Goal: Task Accomplishment & Management: Use online tool/utility

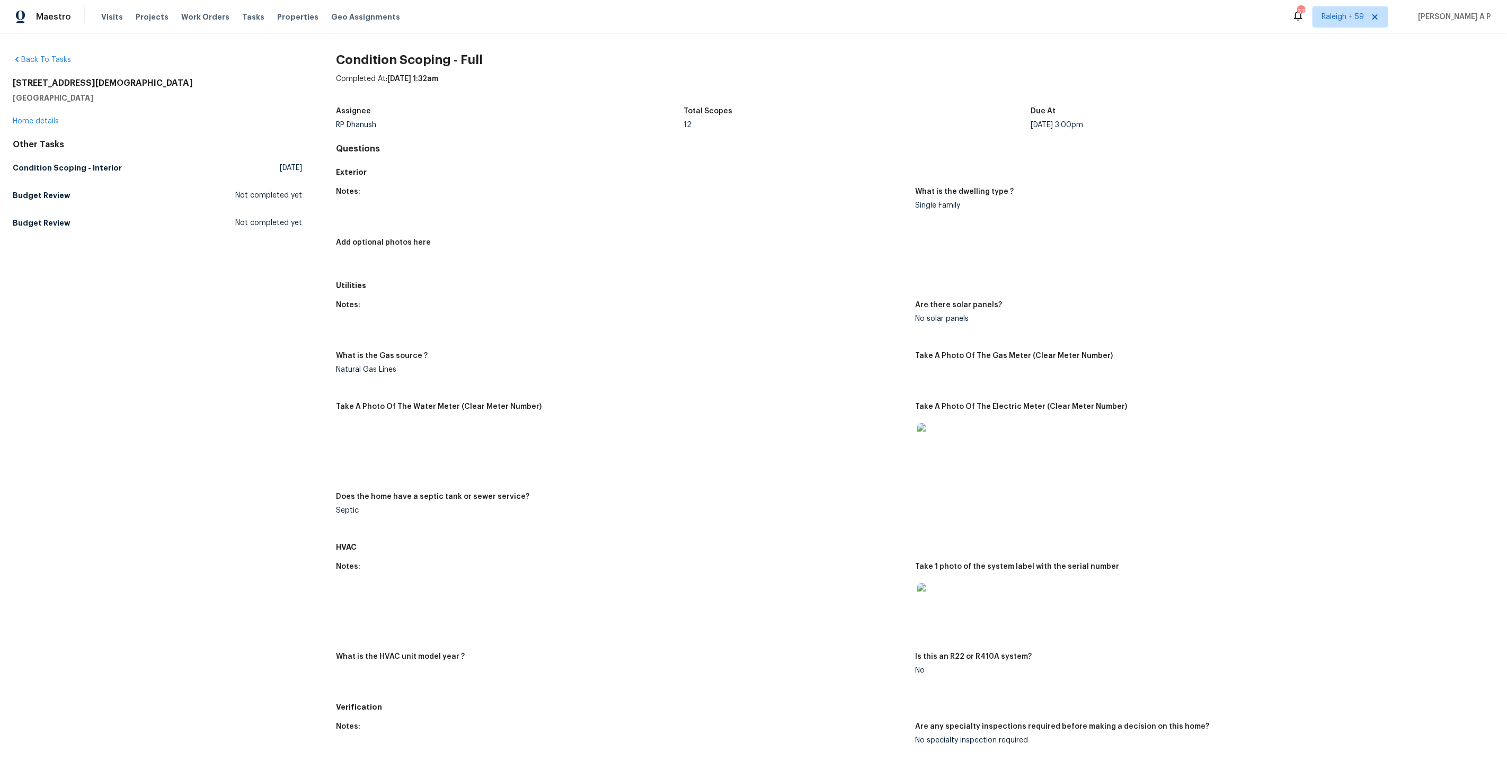
scroll to position [1232, 0]
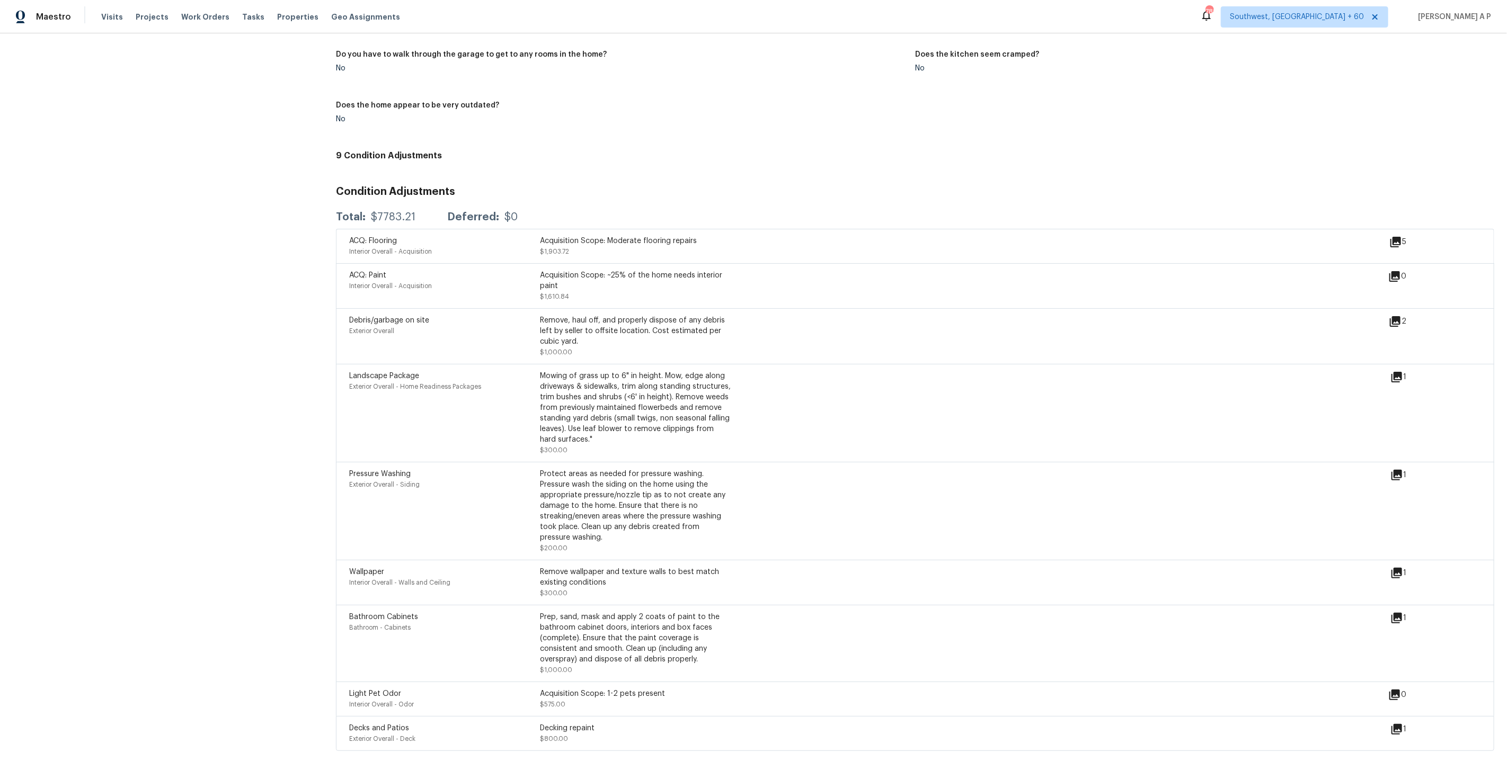
scroll to position [1137, 0]
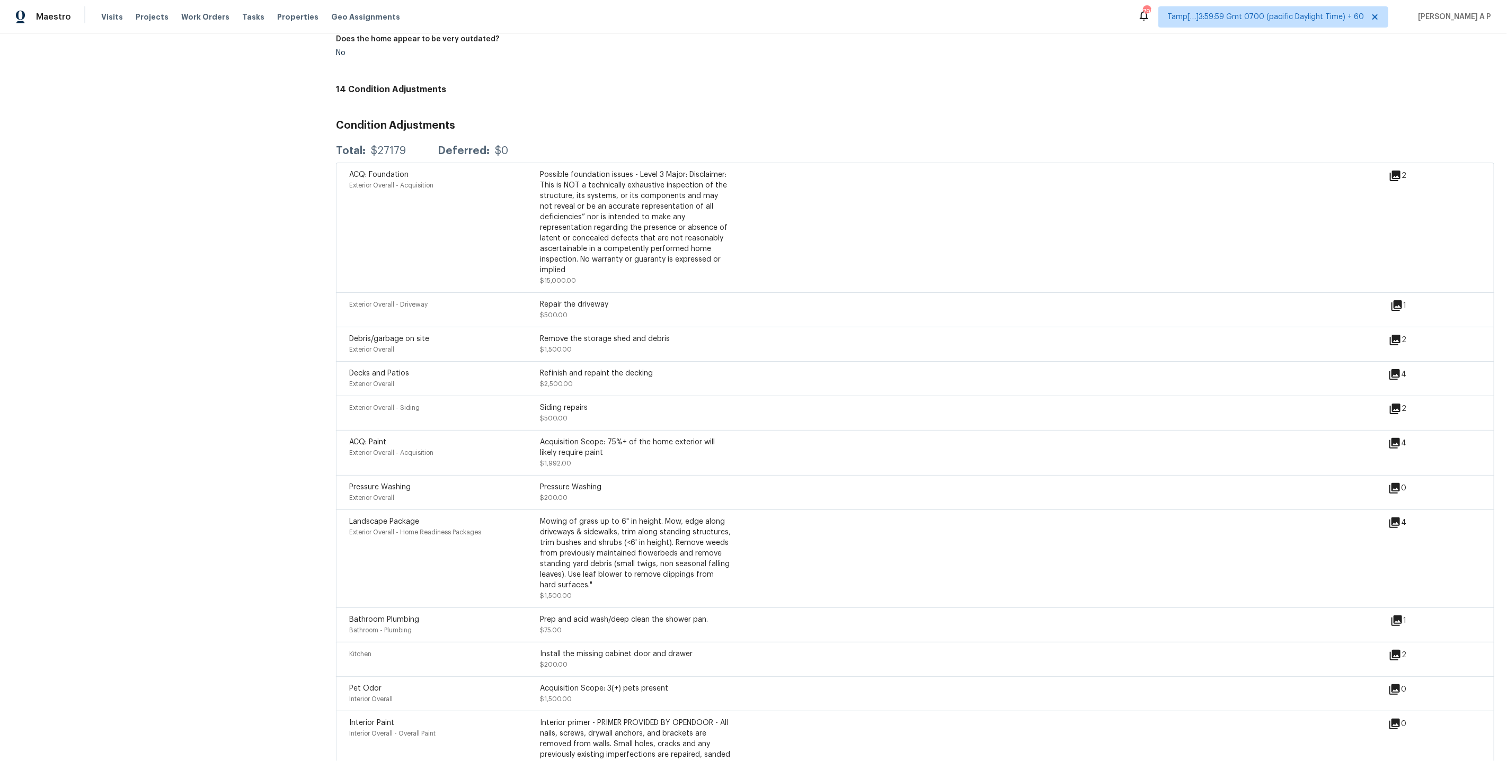
scroll to position [1369, 0]
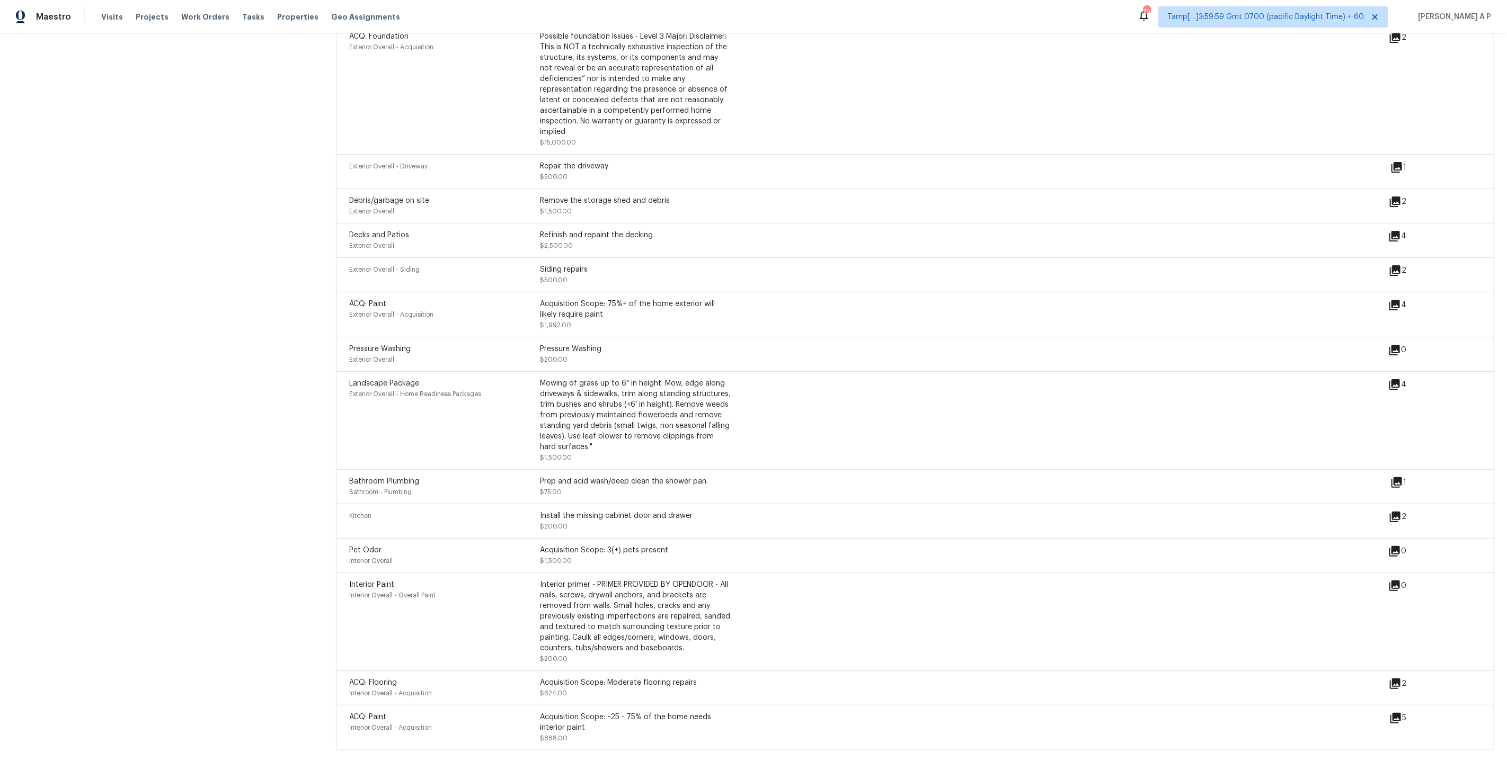
click at [1399, 479] on icon at bounding box center [1396, 482] width 13 height 13
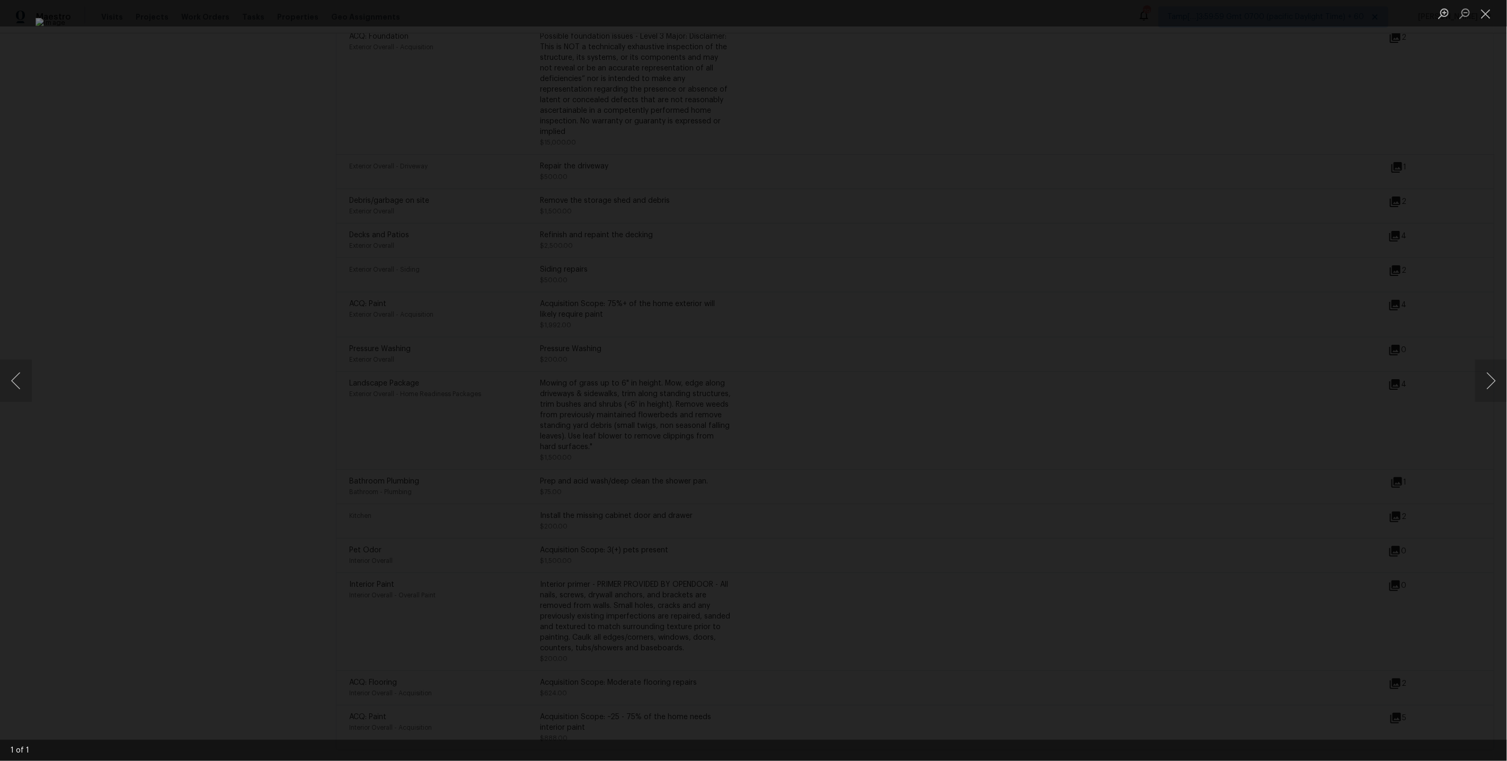
click at [1399, 479] on div "Lightbox" at bounding box center [753, 380] width 1507 height 761
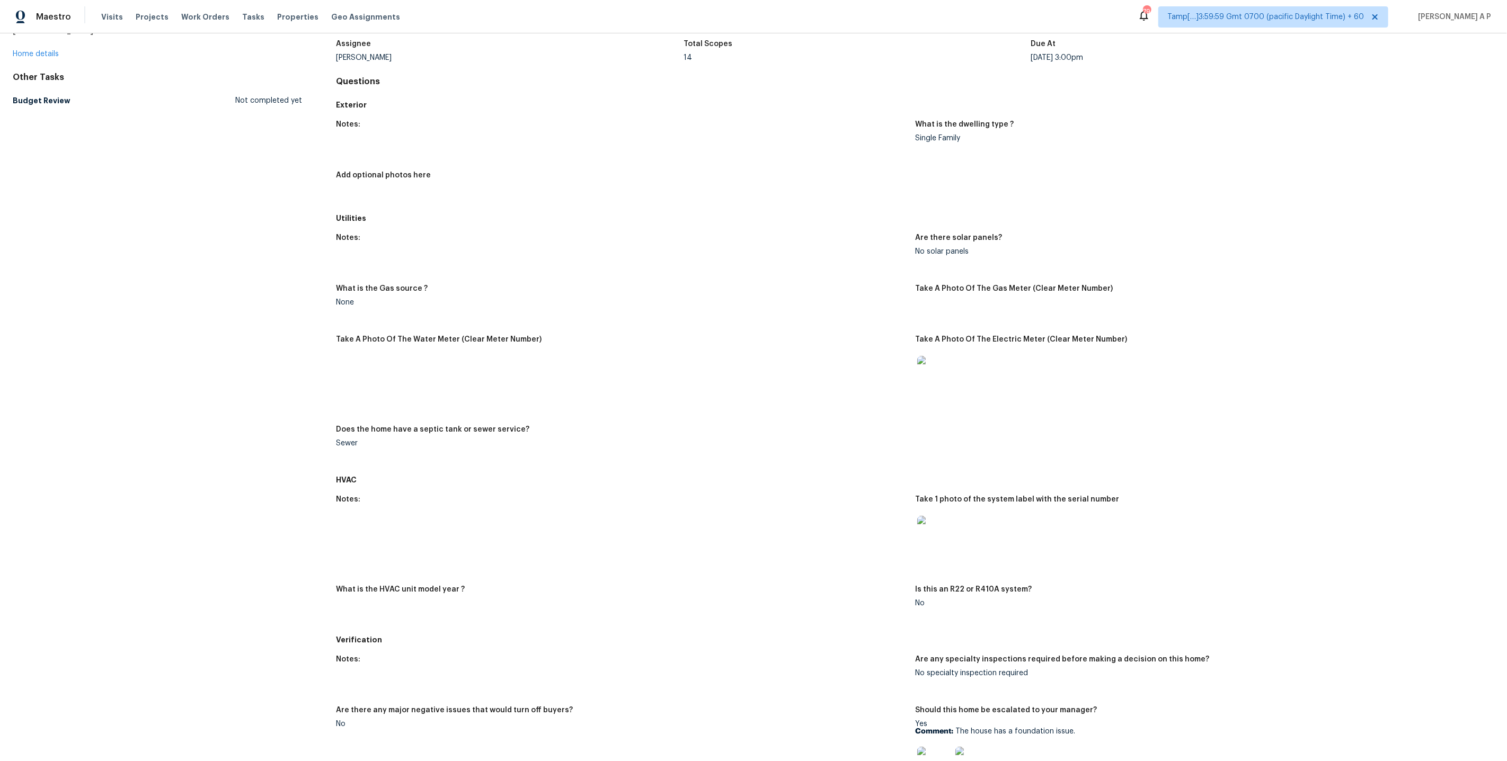
scroll to position [0, 0]
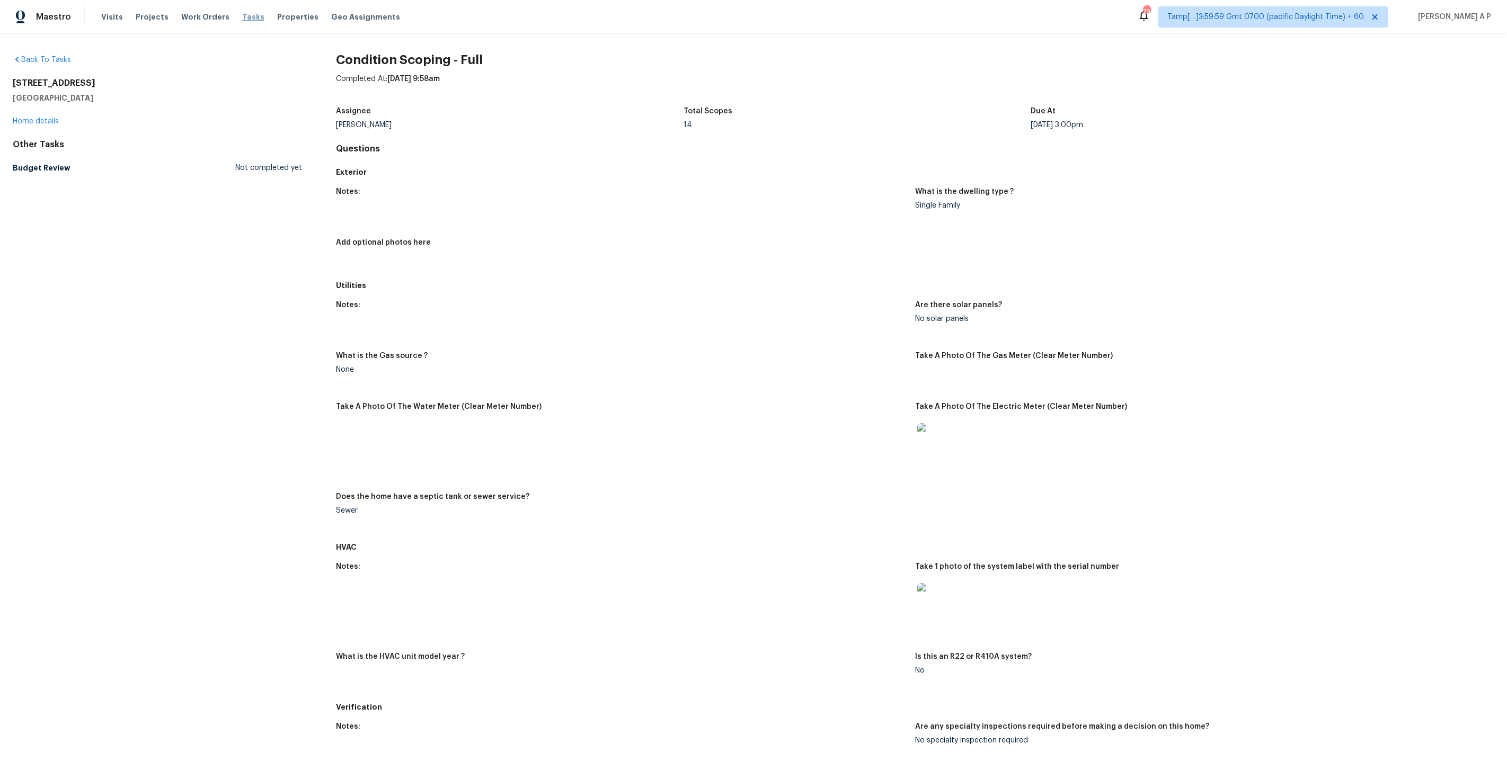
click at [246, 17] on span "Tasks" at bounding box center [253, 16] width 22 height 7
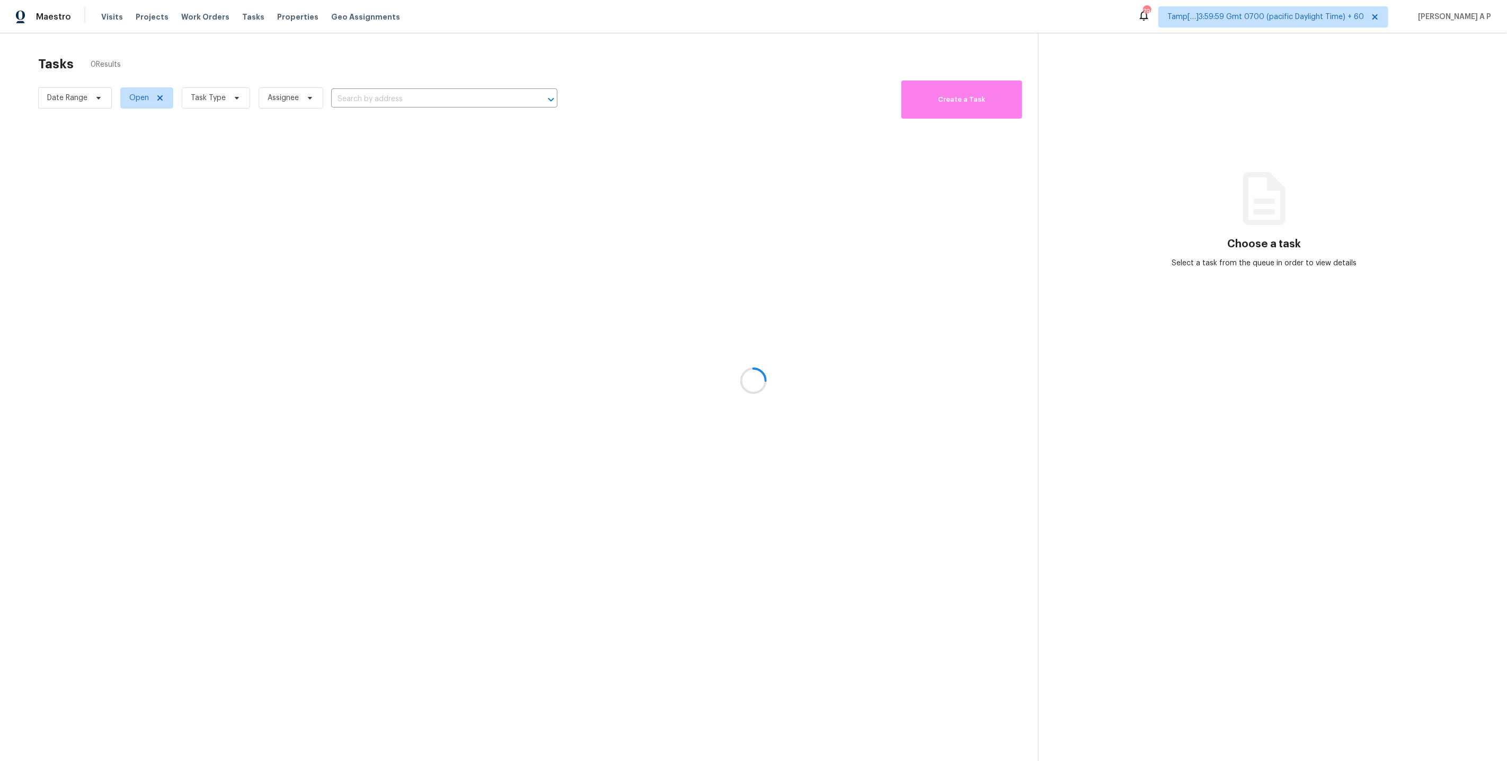
click at [85, 94] on div at bounding box center [753, 380] width 1507 height 761
click at [99, 99] on div at bounding box center [753, 380] width 1507 height 761
click at [308, 97] on div at bounding box center [753, 380] width 1507 height 761
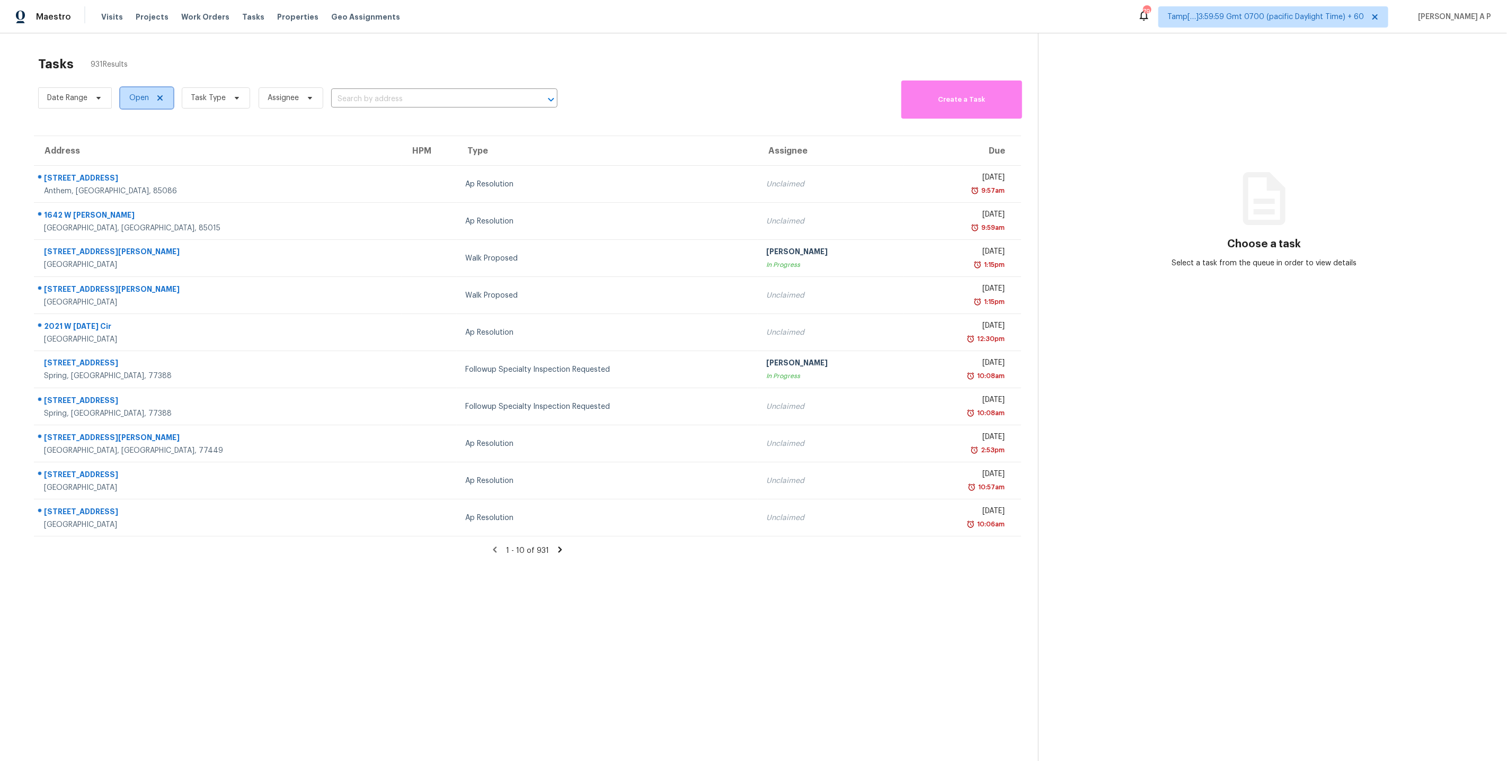
click at [133, 99] on span "Open" at bounding box center [139, 98] width 20 height 11
click at [140, 141] on label "Closed" at bounding box center [146, 143] width 38 height 11
click at [134, 141] on input "Closed" at bounding box center [130, 141] width 7 height 7
checkbox input "true"
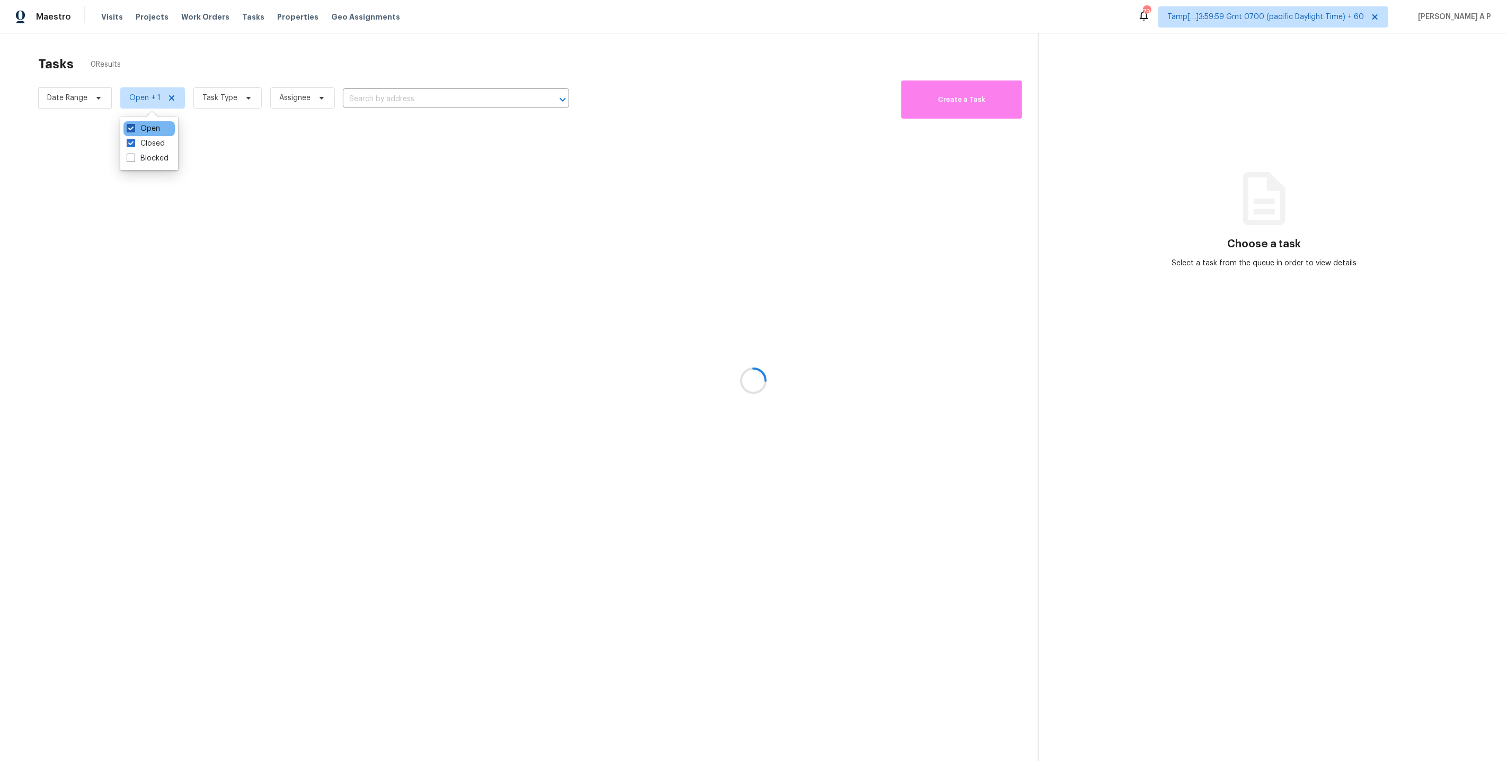
click at [130, 130] on span at bounding box center [131, 128] width 8 height 8
click at [130, 130] on input "Open" at bounding box center [130, 126] width 7 height 7
checkbox input "false"
click at [90, 99] on div at bounding box center [753, 380] width 1507 height 761
click at [313, 99] on div at bounding box center [753, 380] width 1507 height 761
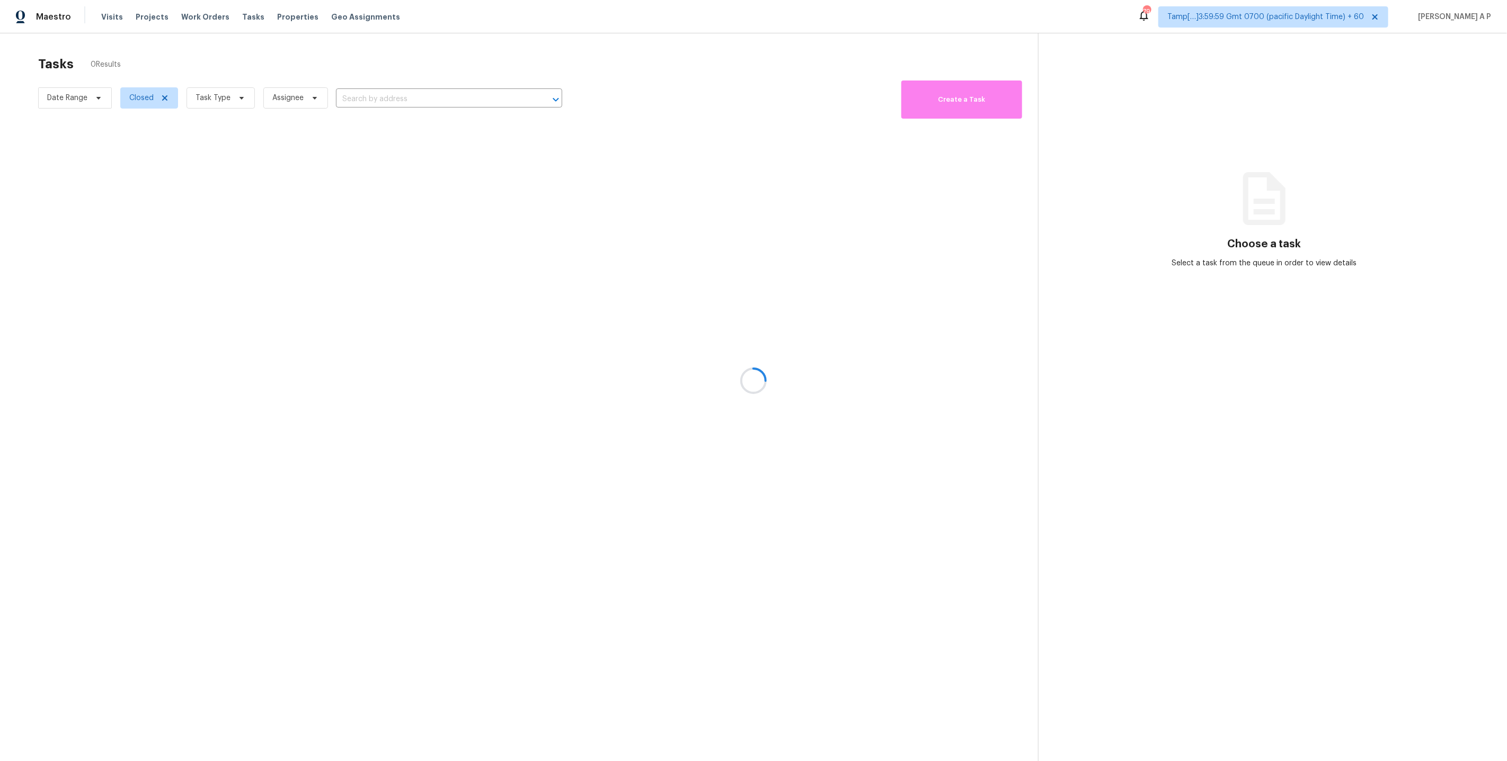
click at [234, 99] on div at bounding box center [753, 380] width 1507 height 761
click at [95, 97] on div at bounding box center [753, 380] width 1507 height 761
click at [73, 97] on div at bounding box center [753, 380] width 1507 height 761
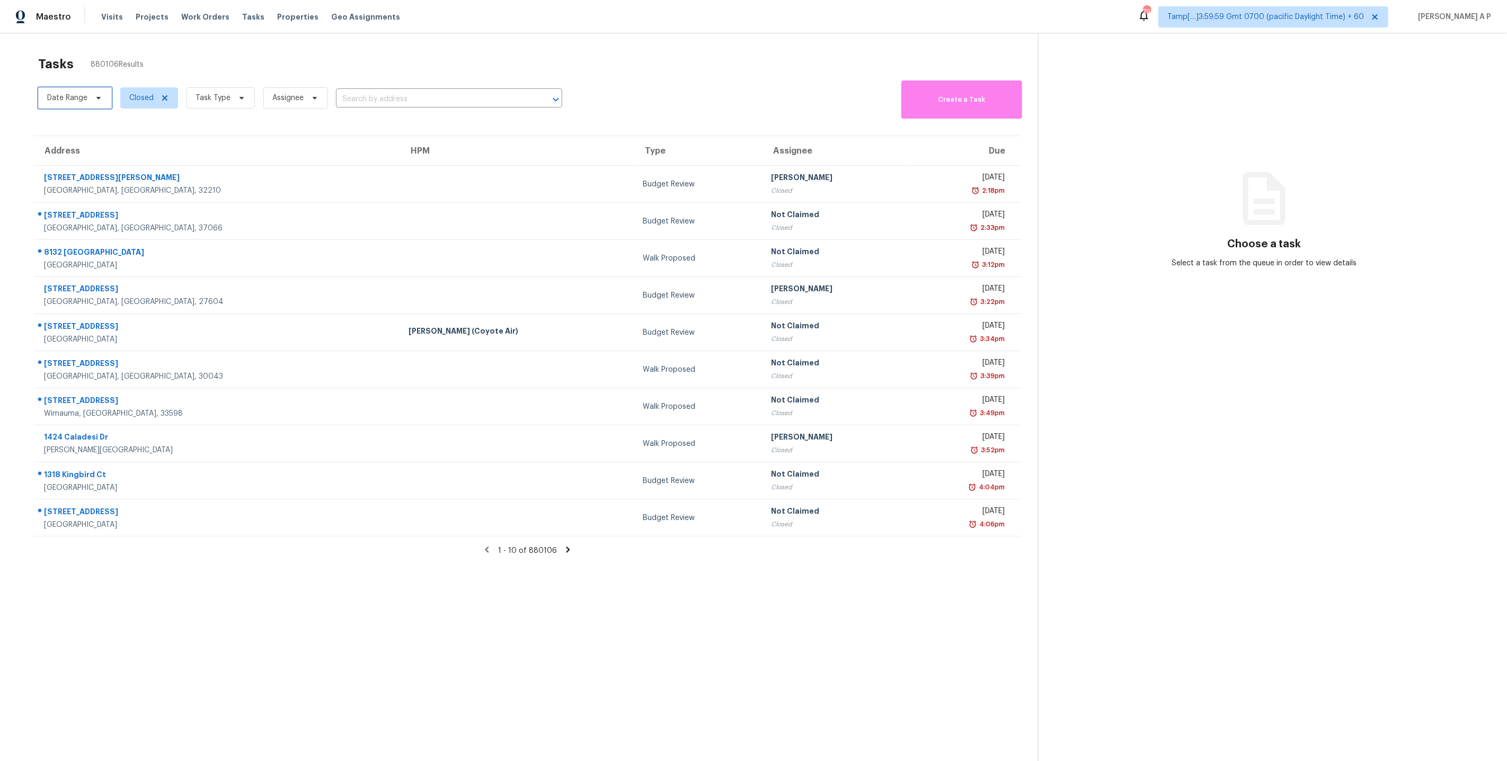
click at [75, 98] on span "Date Range" at bounding box center [67, 98] width 40 height 11
click at [74, 135] on input "text" at bounding box center [97, 133] width 104 height 21
select select "8"
select select "2025"
select select "9"
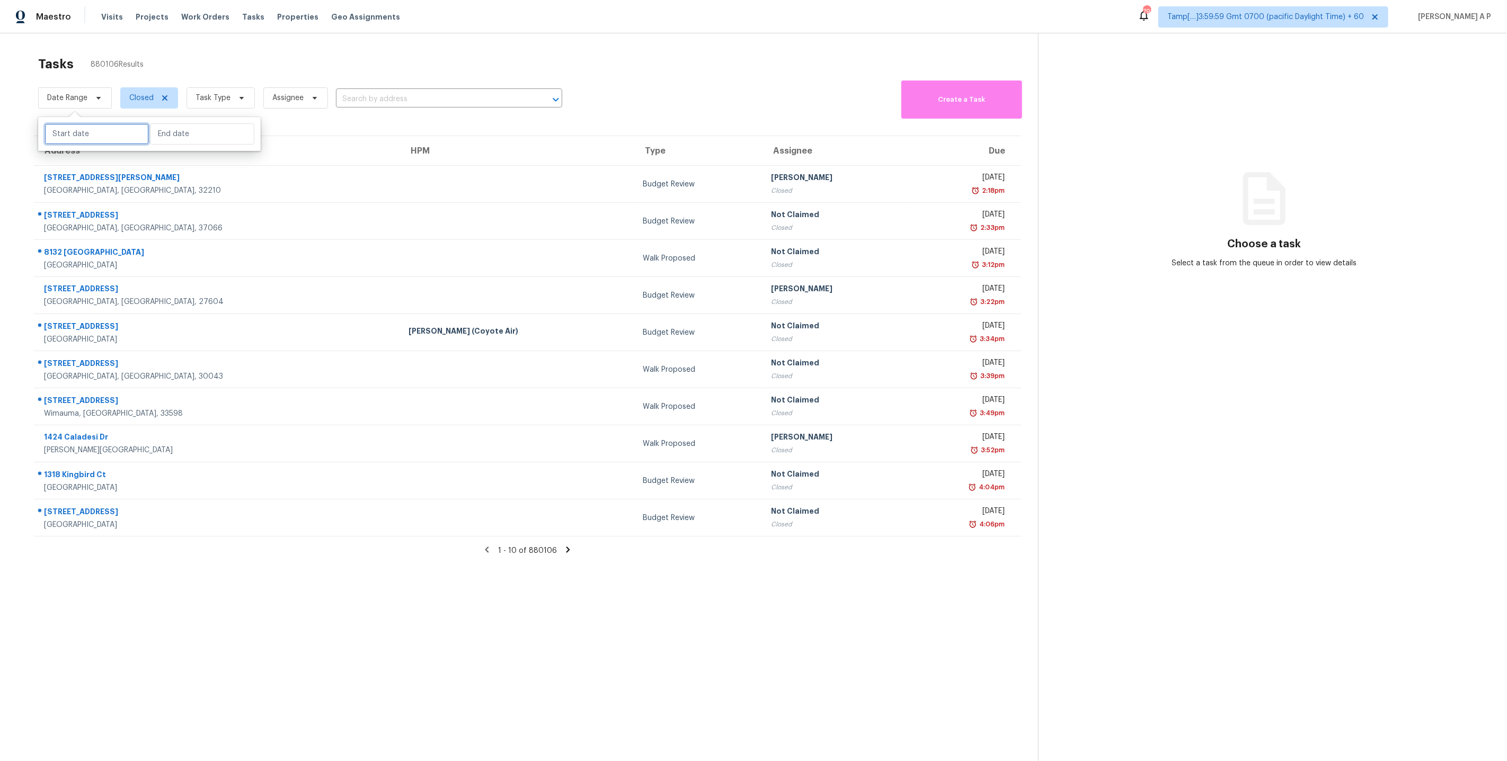
select select "2025"
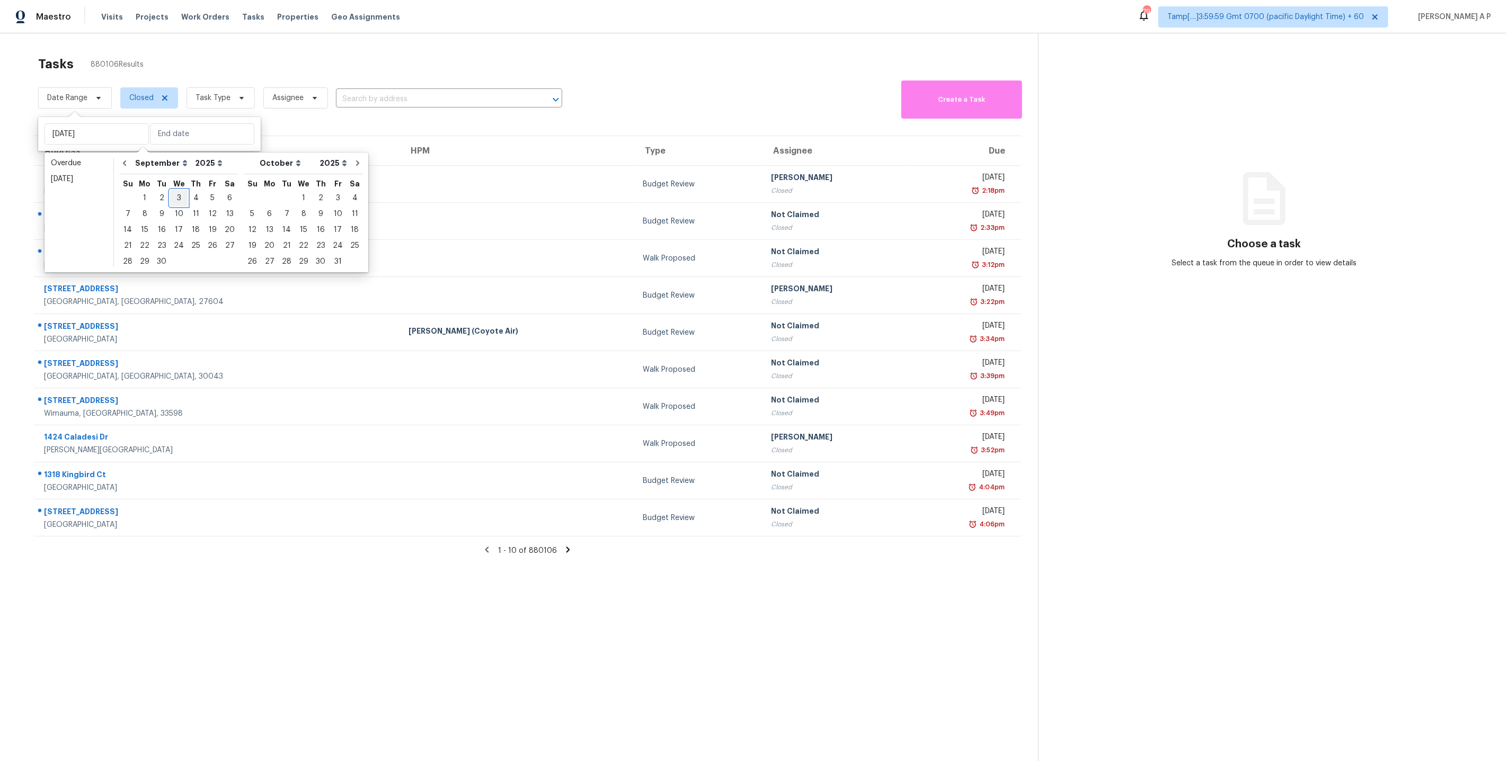
click at [176, 197] on div "3" at bounding box center [178, 198] width 17 height 15
type input "Wed, Sep 03"
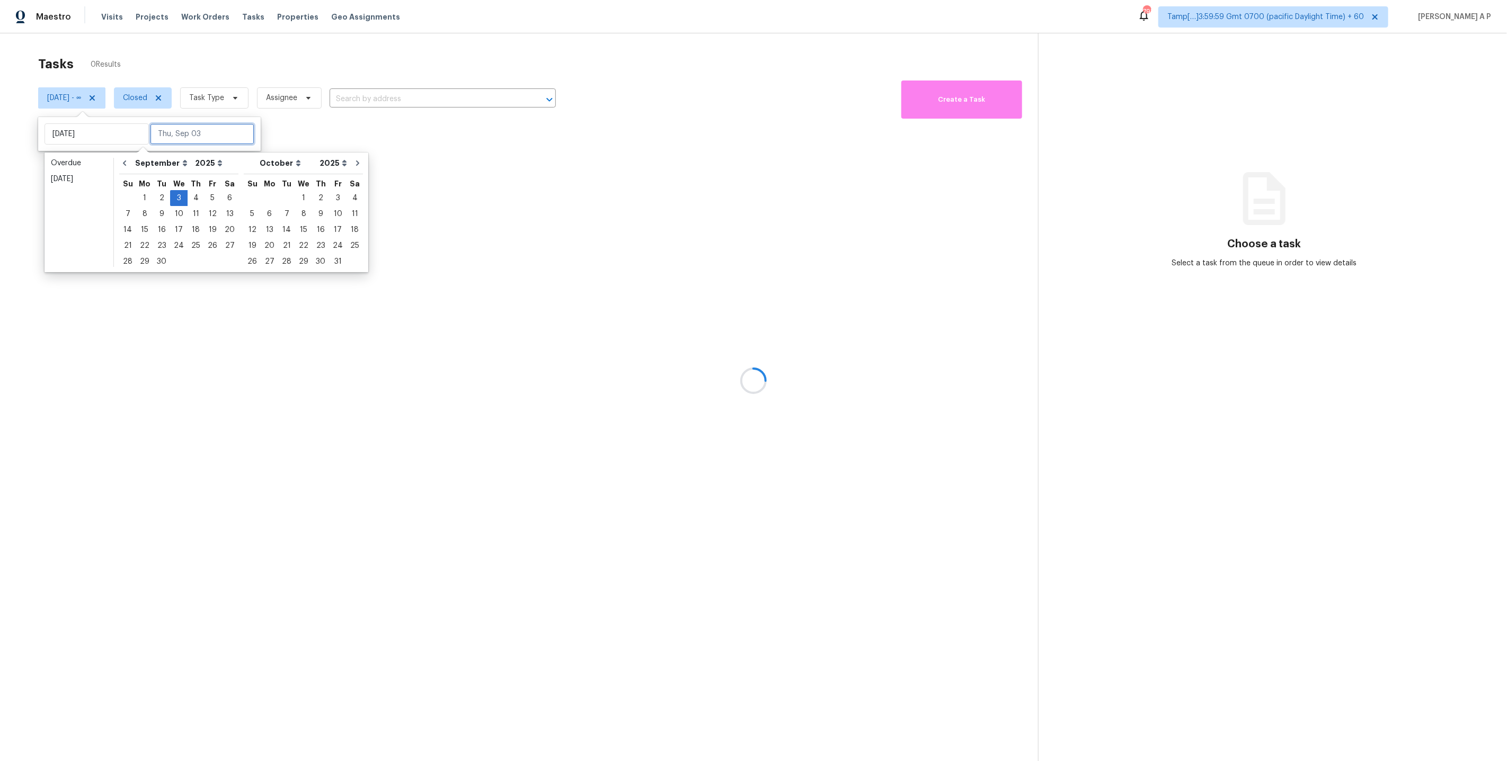
click at [206, 135] on input "text" at bounding box center [202, 133] width 104 height 21
click at [180, 198] on div "3" at bounding box center [178, 198] width 17 height 15
type input "Wed, Sep 03"
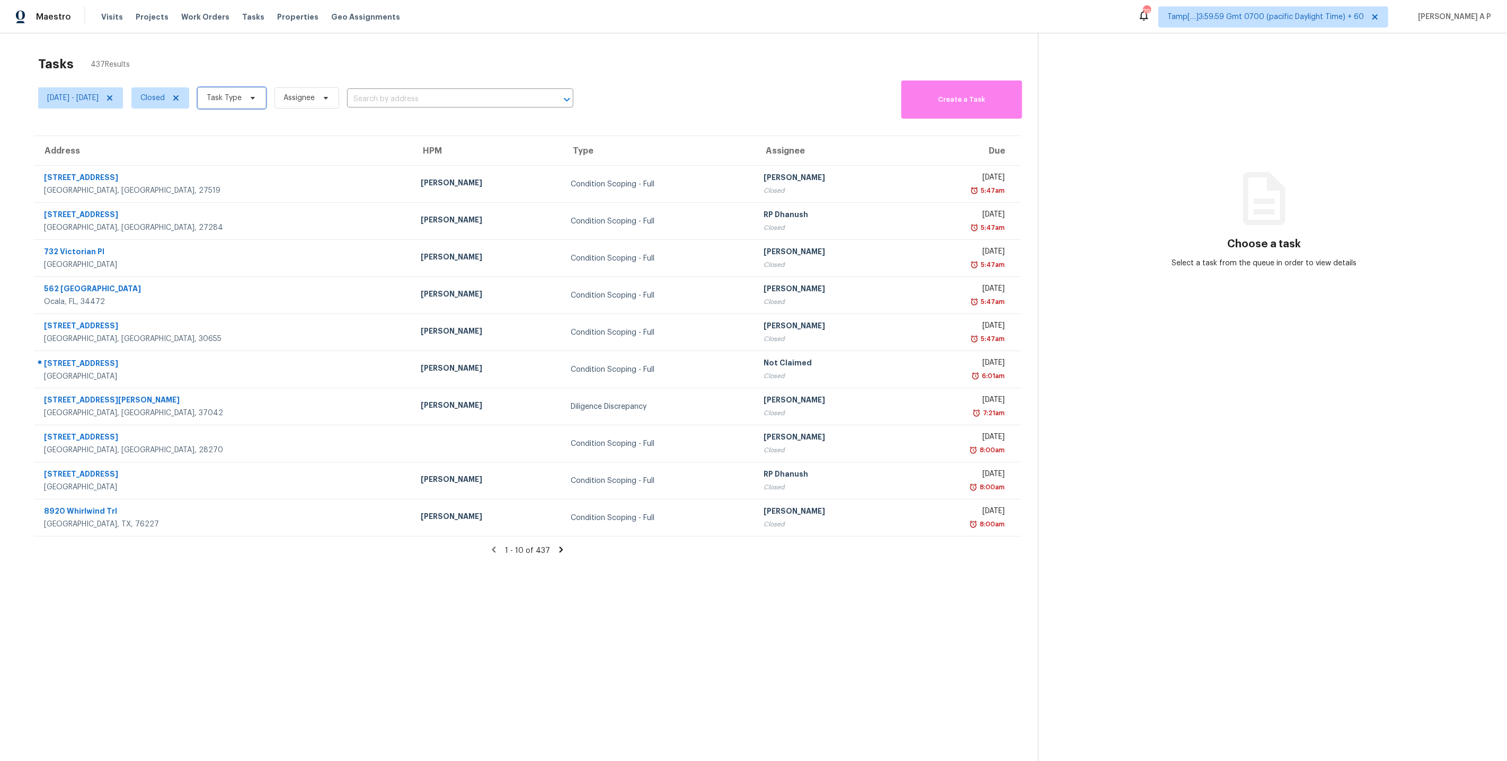
click at [242, 97] on span "Task Type" at bounding box center [224, 98] width 35 height 11
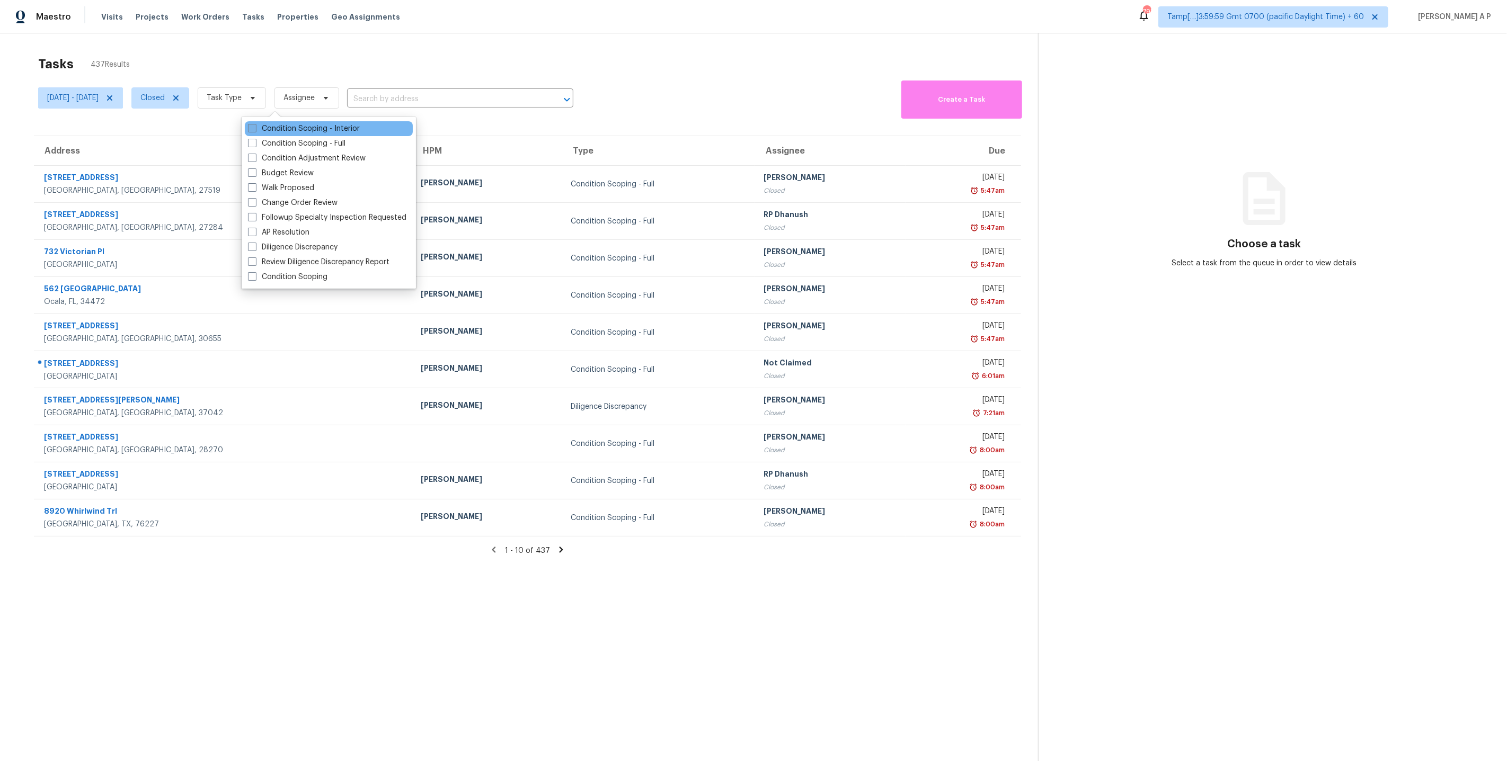
click at [282, 126] on label "Condition Scoping - Interior" at bounding box center [304, 128] width 112 height 11
click at [255, 126] on input "Condition Scoping - Interior" at bounding box center [251, 126] width 7 height 7
checkbox input "true"
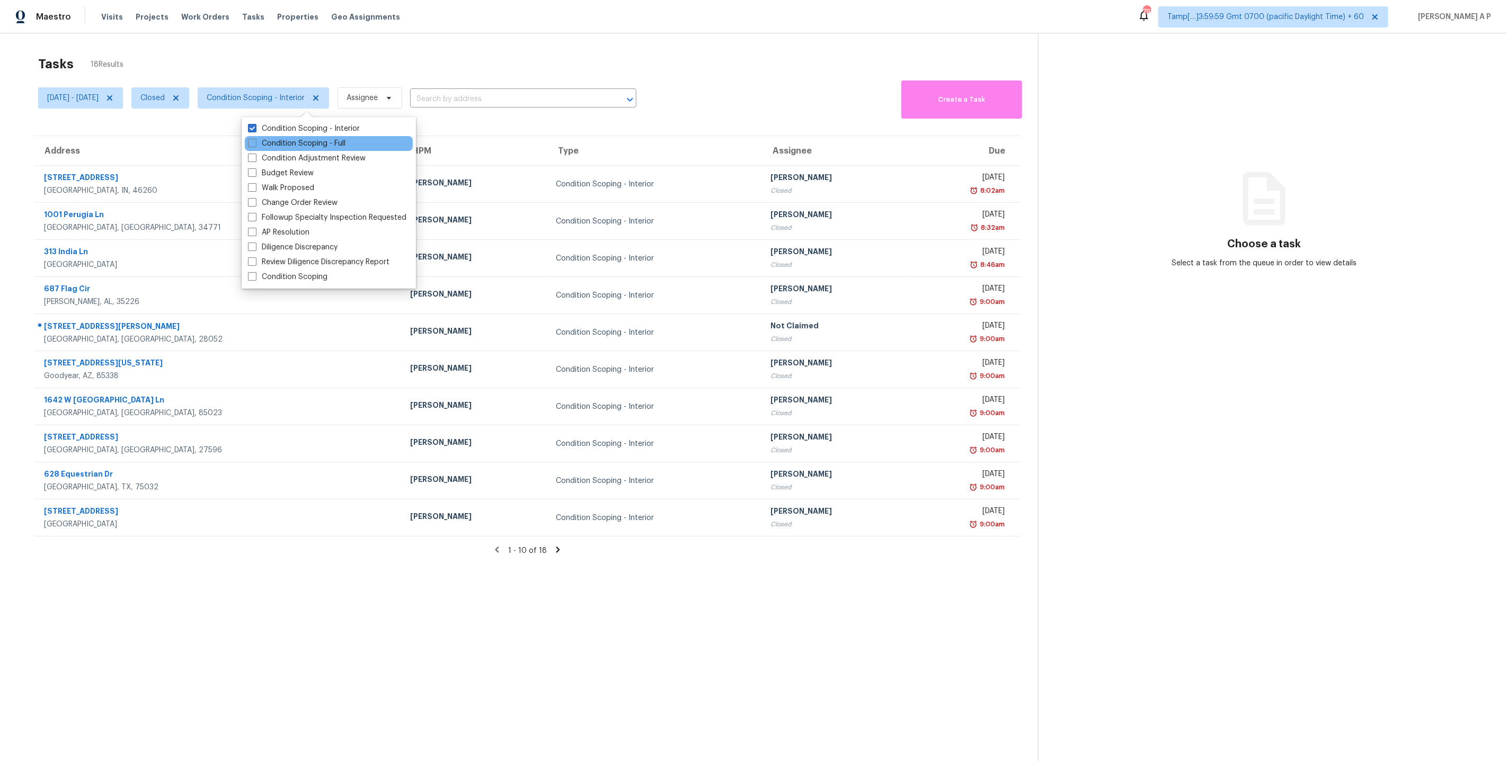
click at [279, 137] on div "Condition Scoping - Full" at bounding box center [329, 143] width 168 height 15
click at [255, 141] on span at bounding box center [252, 143] width 8 height 8
click at [255, 141] on input "Condition Scoping - Full" at bounding box center [251, 141] width 7 height 7
checkbox input "true"
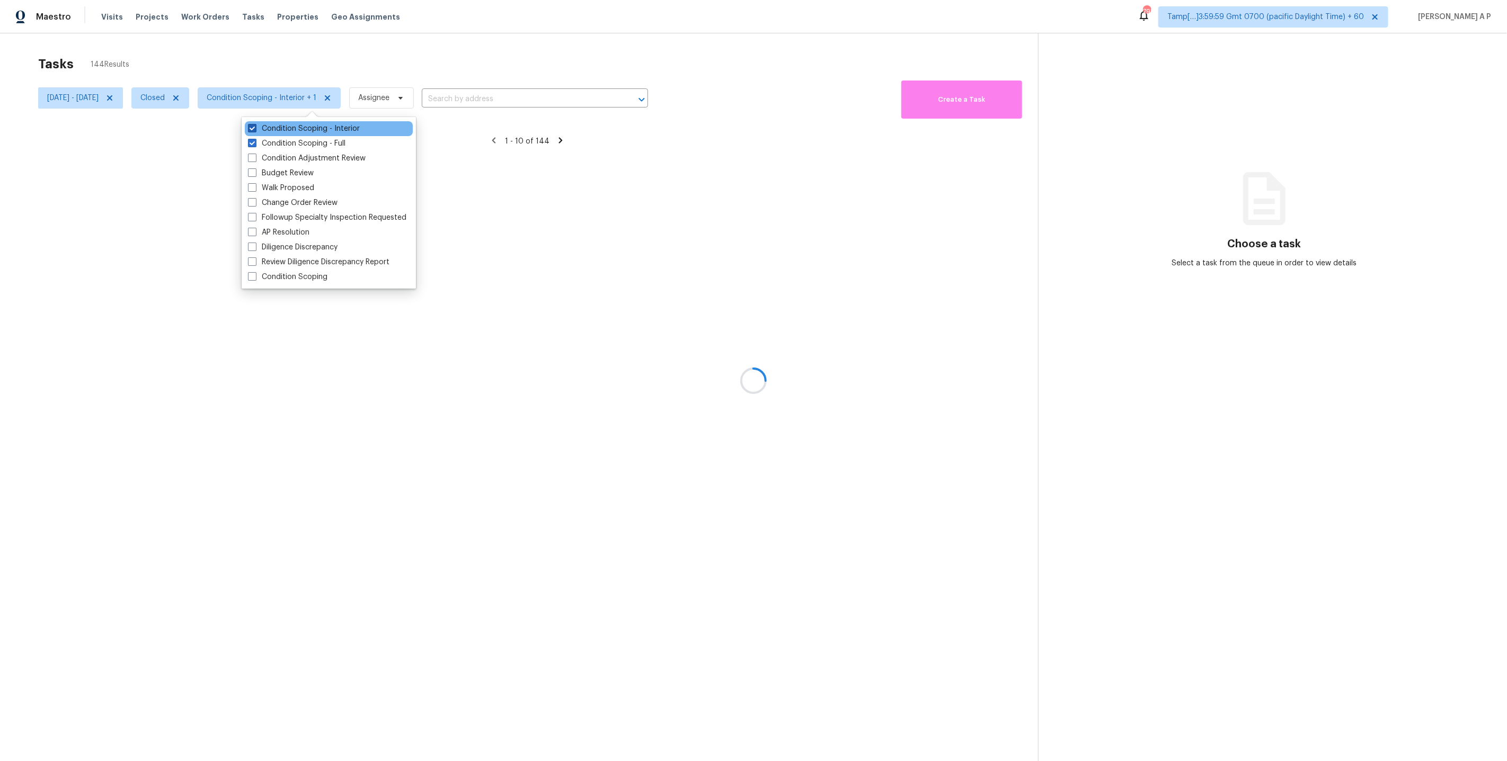
click at [251, 127] on span at bounding box center [252, 128] width 8 height 8
click at [251, 127] on input "Condition Scoping - Interior" at bounding box center [251, 126] width 7 height 7
checkbox input "false"
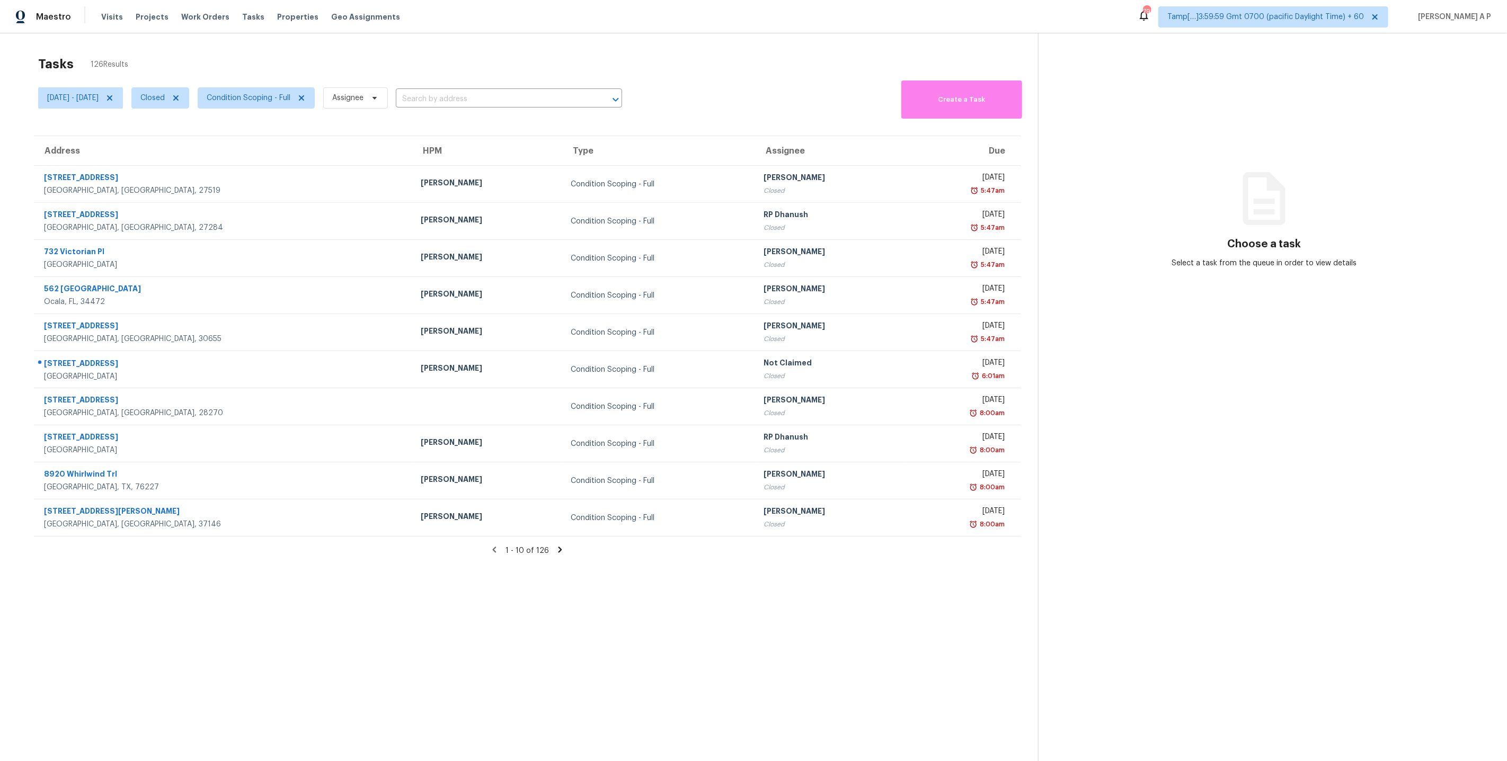
click at [642, 144] on th "Type" at bounding box center [658, 151] width 193 height 30
click at [165, 93] on span "Closed" at bounding box center [152, 98] width 24 height 11
click at [193, 158] on label "Blocked" at bounding box center [203, 158] width 42 height 11
click at [189, 158] on input "Blocked" at bounding box center [185, 156] width 7 height 7
checkbox input "true"
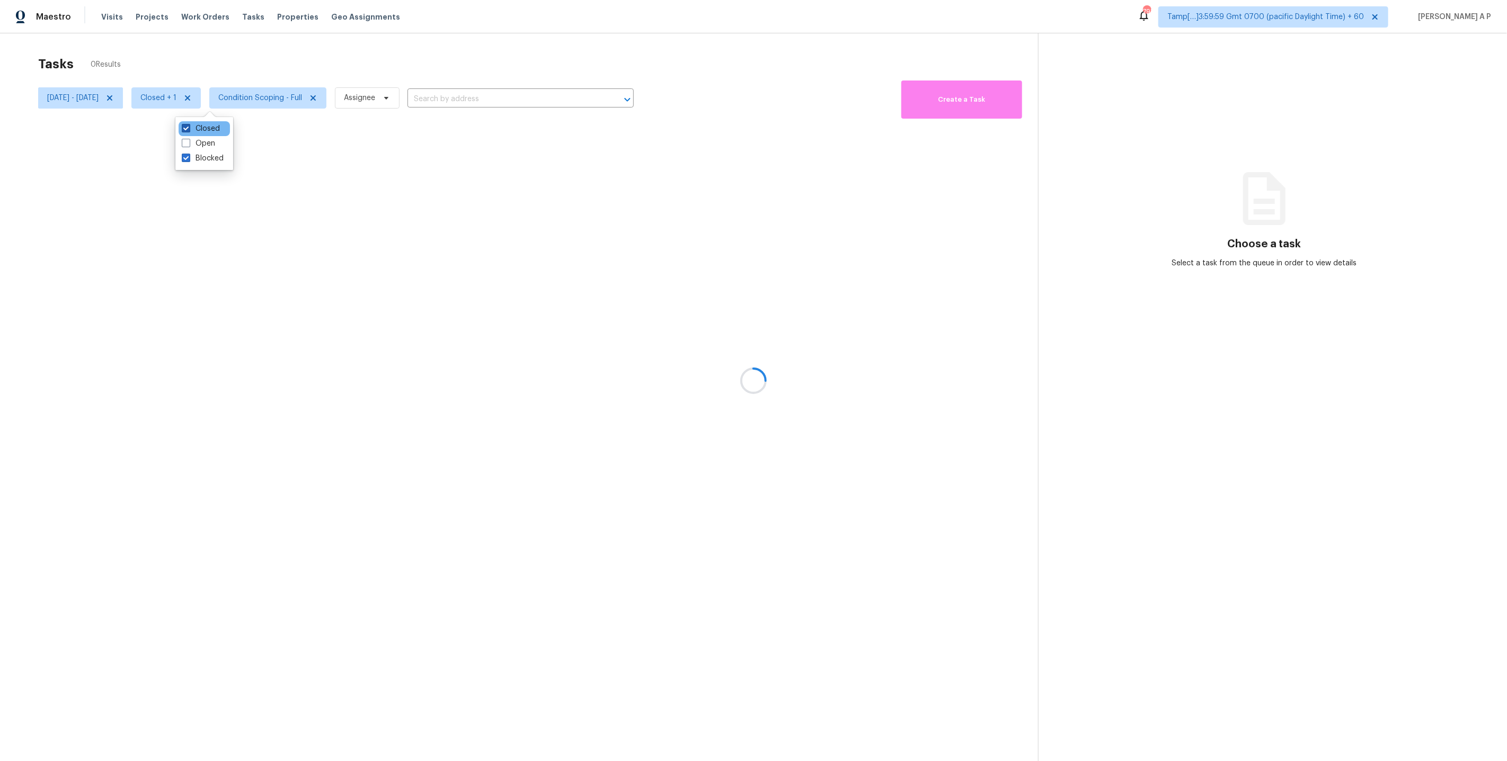
click at [190, 129] on span at bounding box center [186, 128] width 8 height 8
click at [189, 129] on input "Closed" at bounding box center [185, 126] width 7 height 7
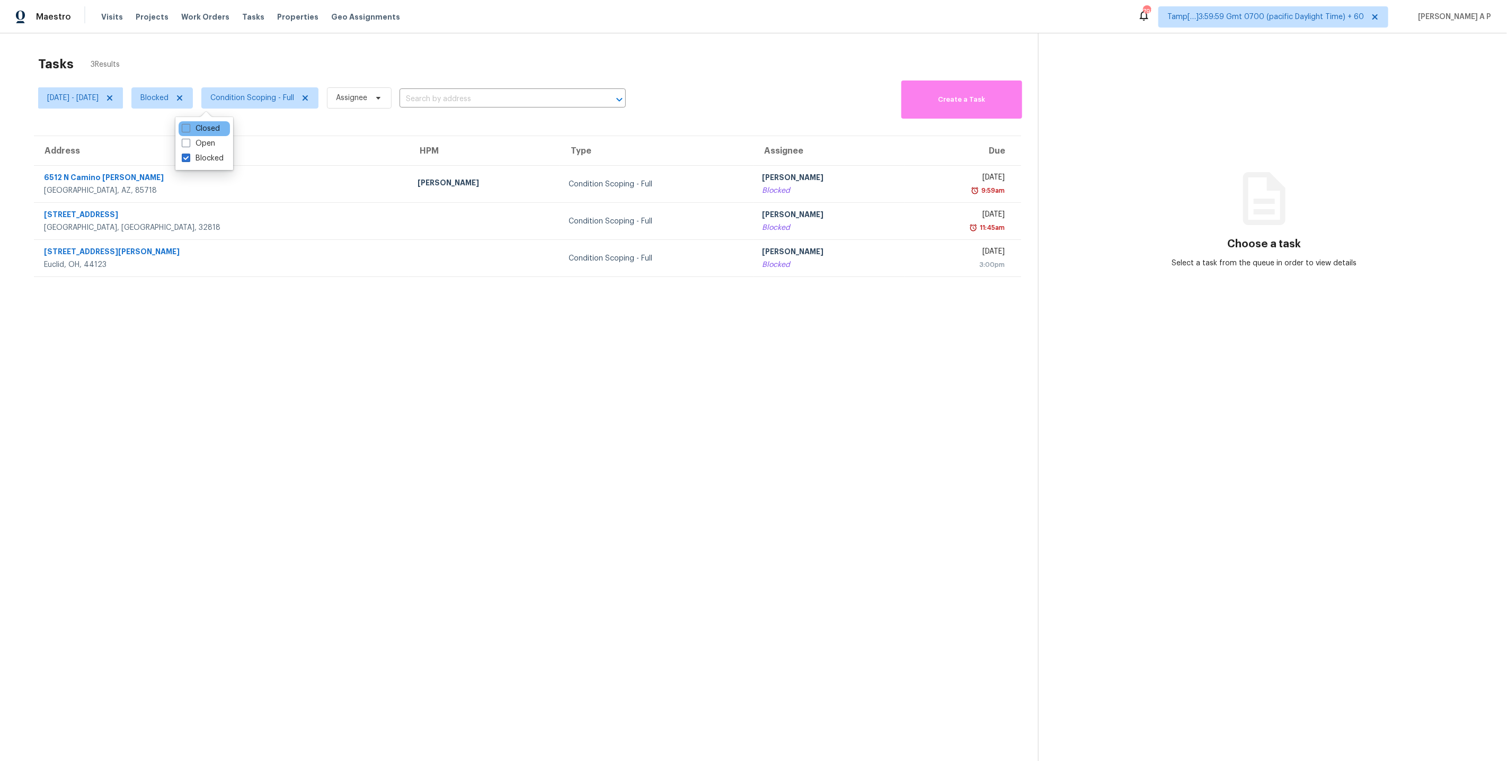
click at [190, 134] on div "Closed" at bounding box center [204, 128] width 51 height 15
click at [184, 127] on span at bounding box center [186, 128] width 8 height 8
click at [184, 127] on input "Closed" at bounding box center [185, 126] width 7 height 7
checkbox input "true"
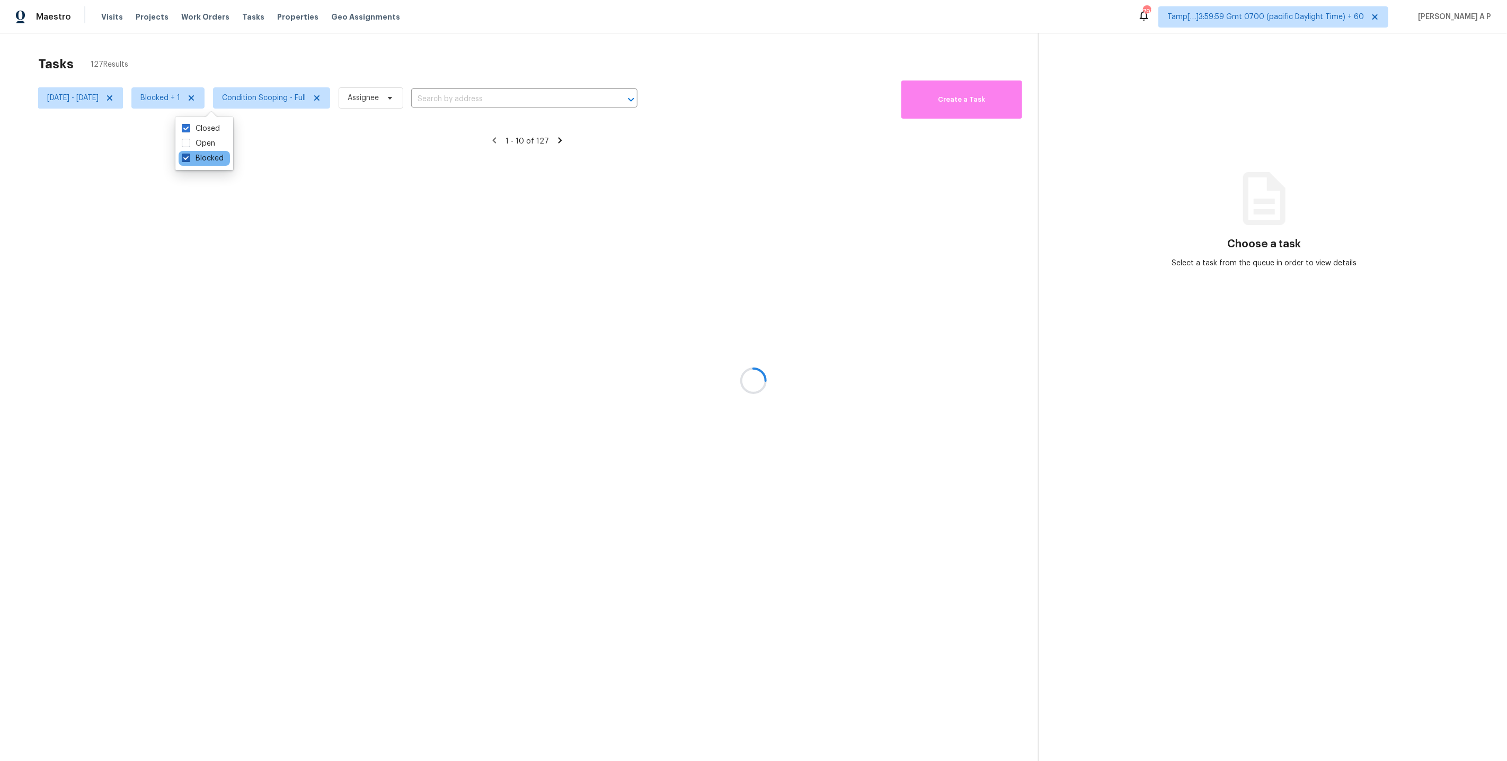
click at [187, 159] on span at bounding box center [186, 158] width 8 height 8
click at [187, 159] on input "Blocked" at bounding box center [185, 156] width 7 height 7
checkbox input "false"
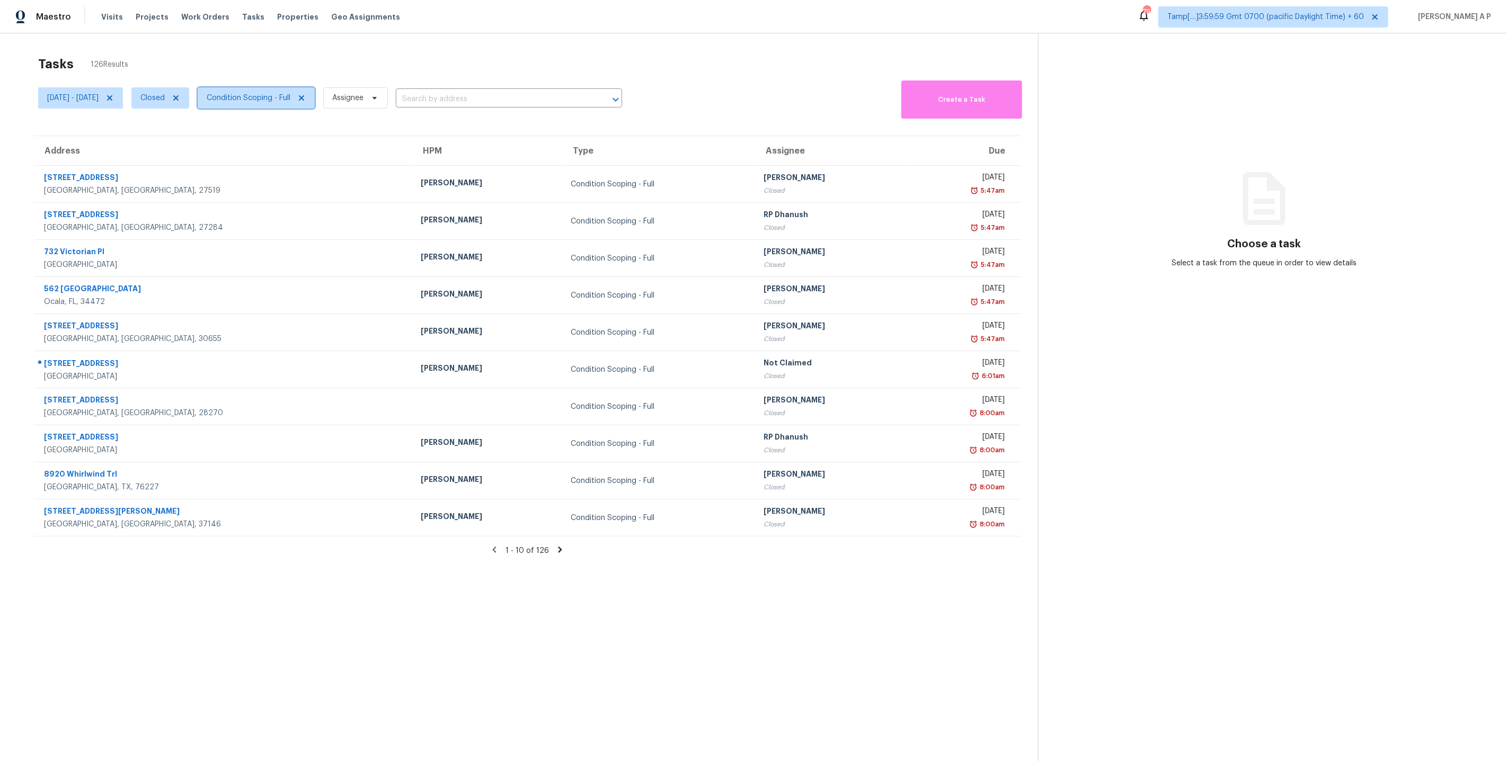
click at [290, 99] on span "Condition Scoping - Full" at bounding box center [249, 98] width 84 height 11
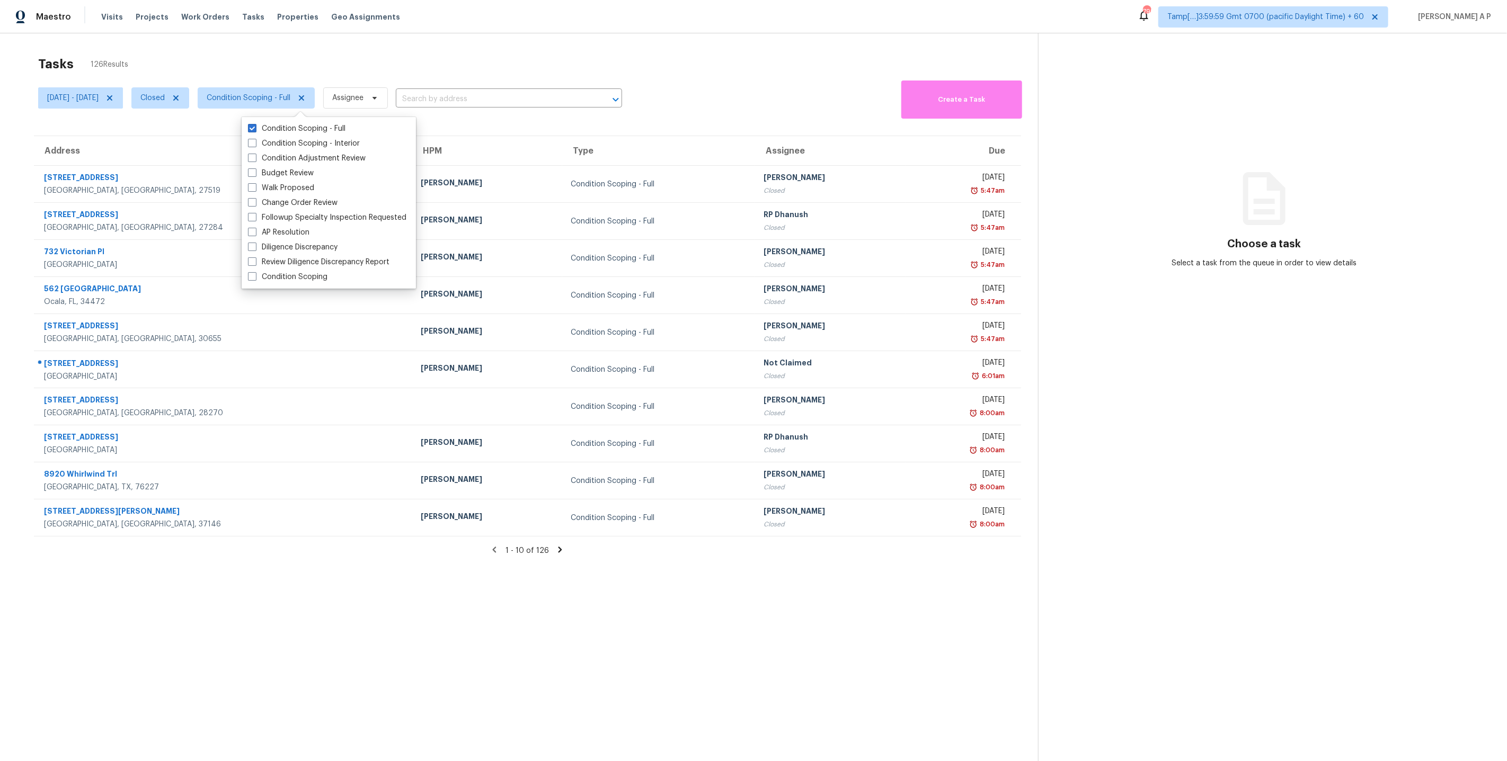
click at [244, 121] on div "Condition Scoping - Full Condition Scoping - Interior Condition Adjustment Revi…" at bounding box center [329, 203] width 174 height 172
click at [256, 279] on span at bounding box center [252, 276] width 8 height 8
click at [255, 279] on input "Condition Scoping" at bounding box center [251, 275] width 7 height 7
checkbox input "true"
click at [250, 128] on span at bounding box center [252, 128] width 8 height 8
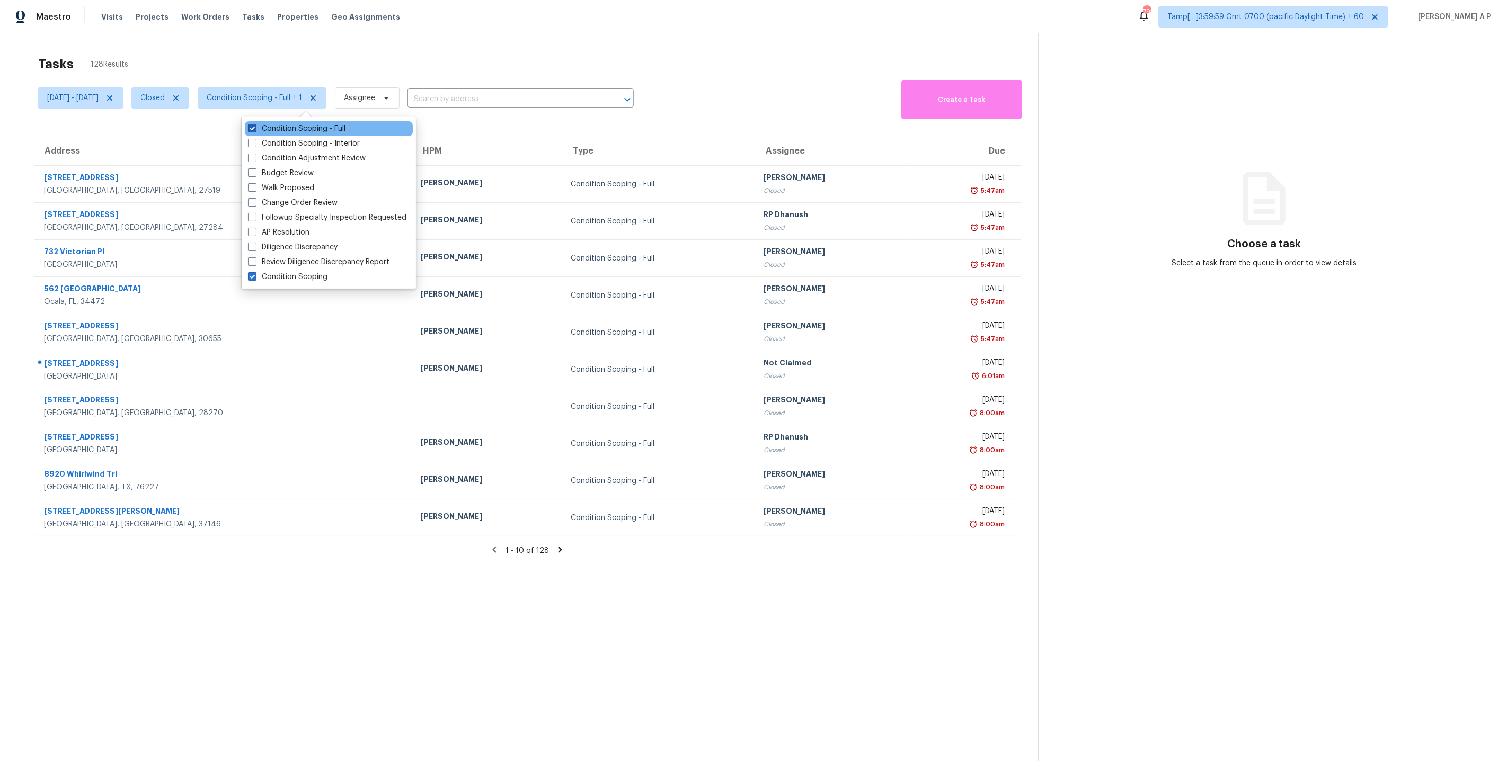
click at [250, 128] on input "Condition Scoping - Full" at bounding box center [251, 126] width 7 height 7
checkbox input "false"
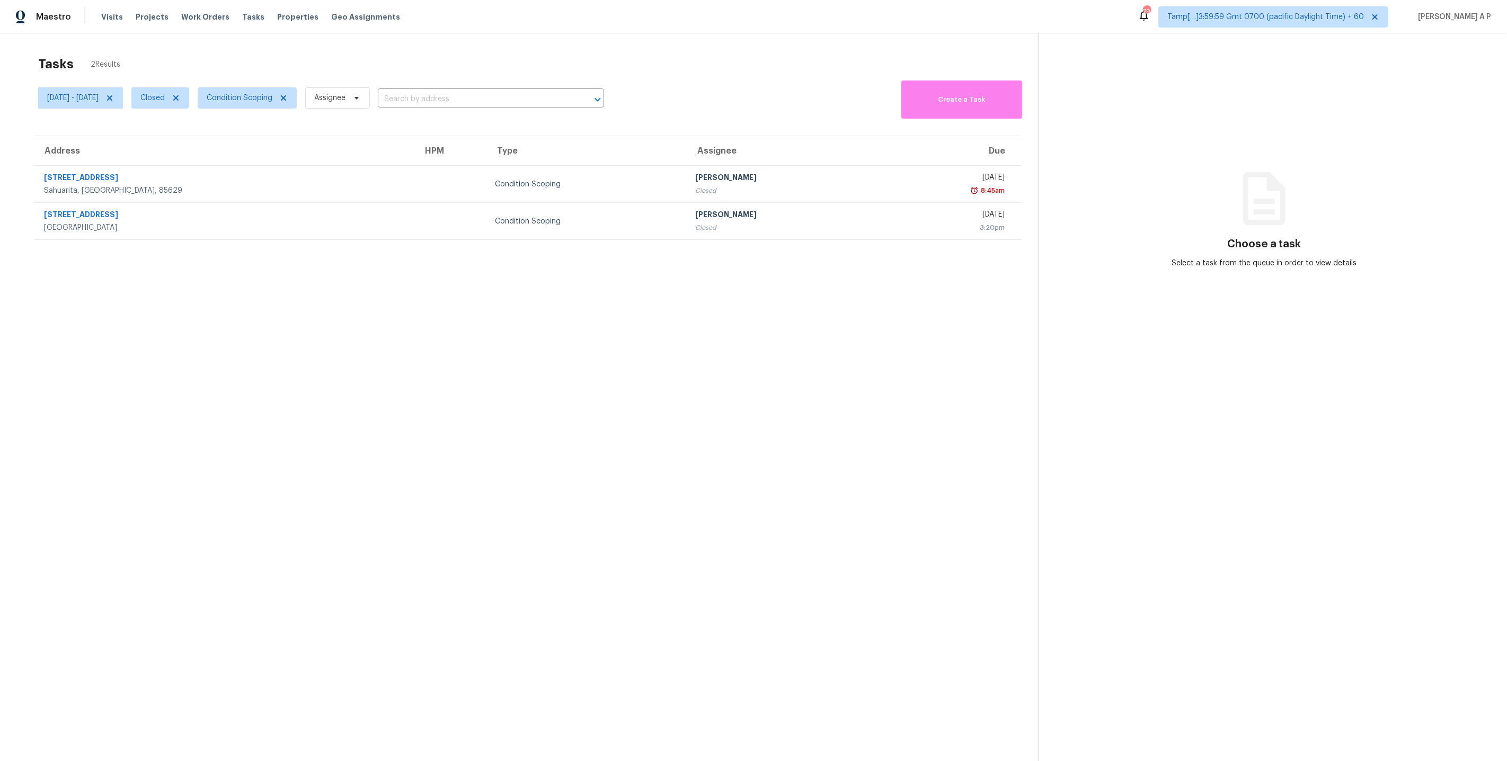
click at [521, 153] on th "Type" at bounding box center [586, 151] width 200 height 30
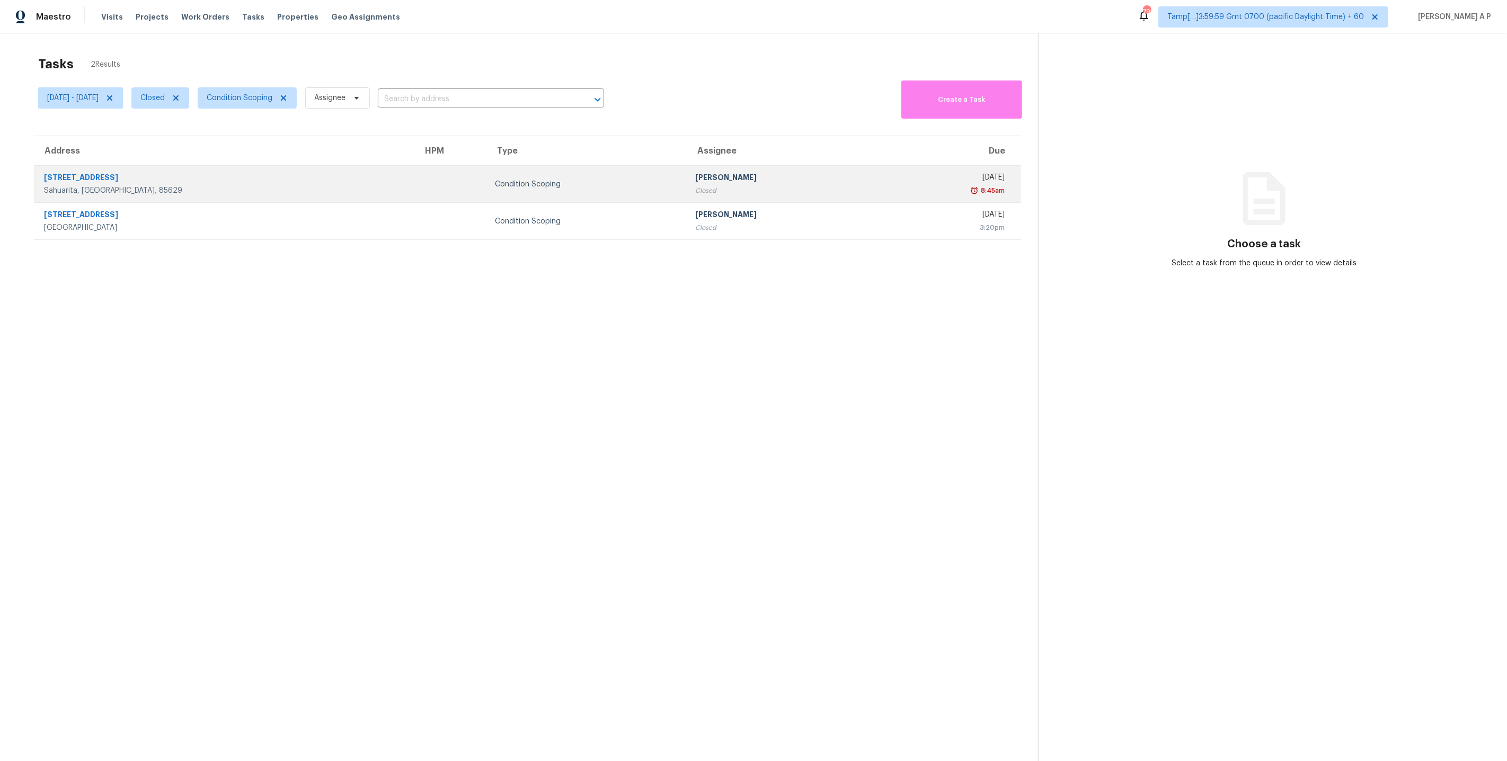
click at [495, 189] on div "Condition Scoping" at bounding box center [586, 184] width 183 height 11
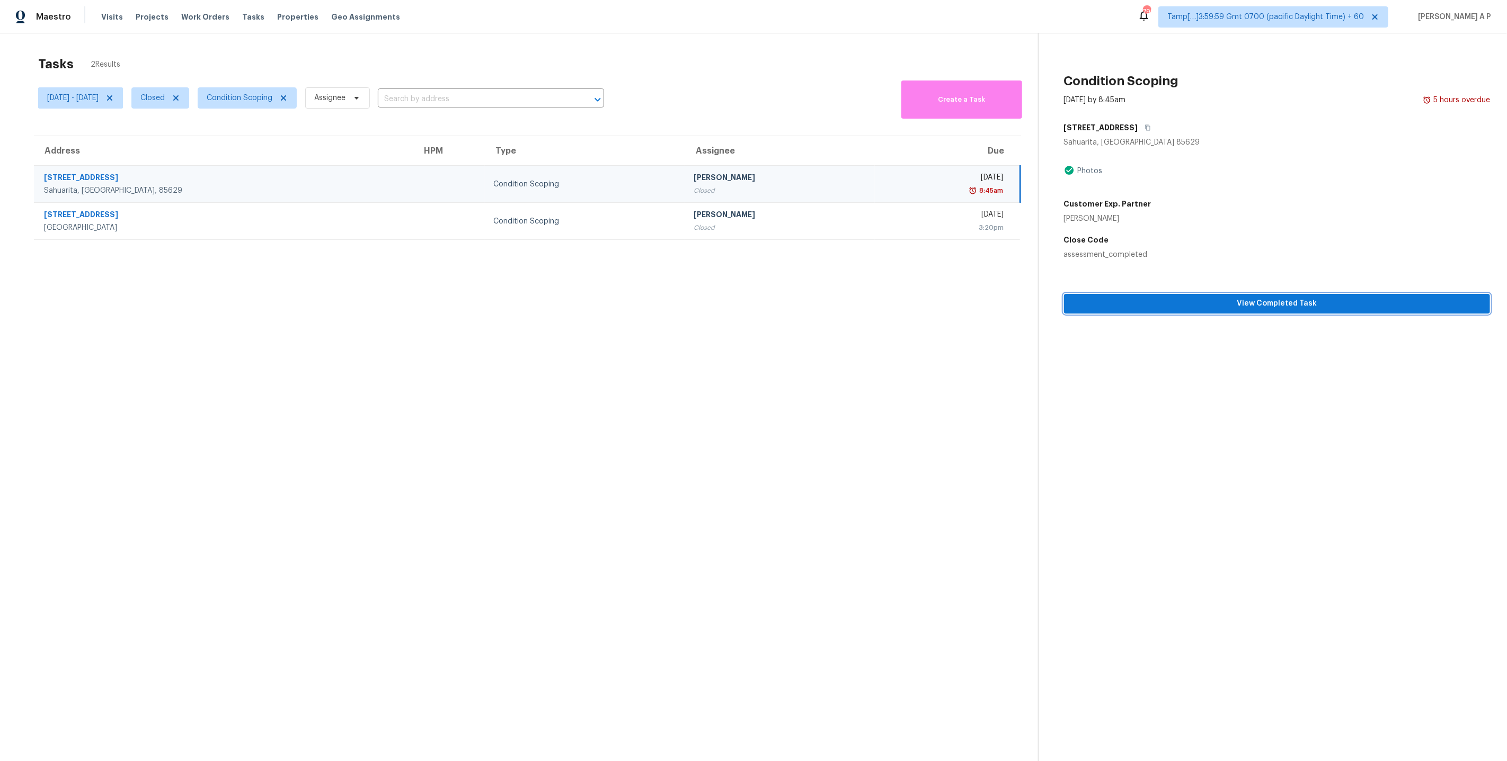
click at [1212, 306] on span "View Completed Task" at bounding box center [1276, 303] width 409 height 13
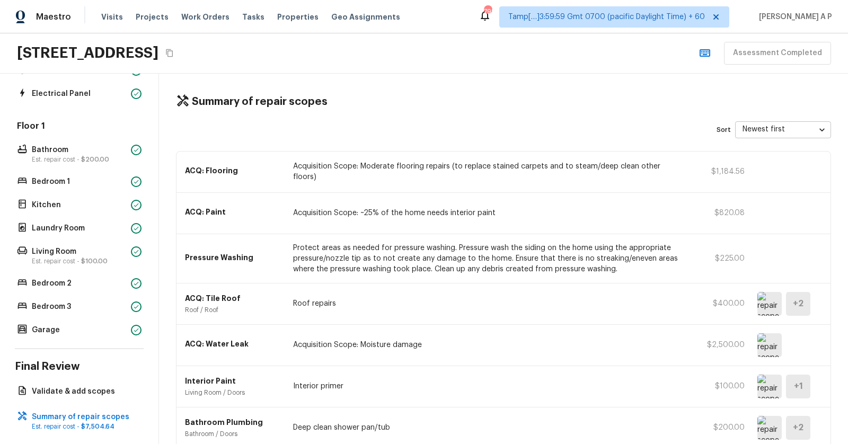
scroll to position [192, 0]
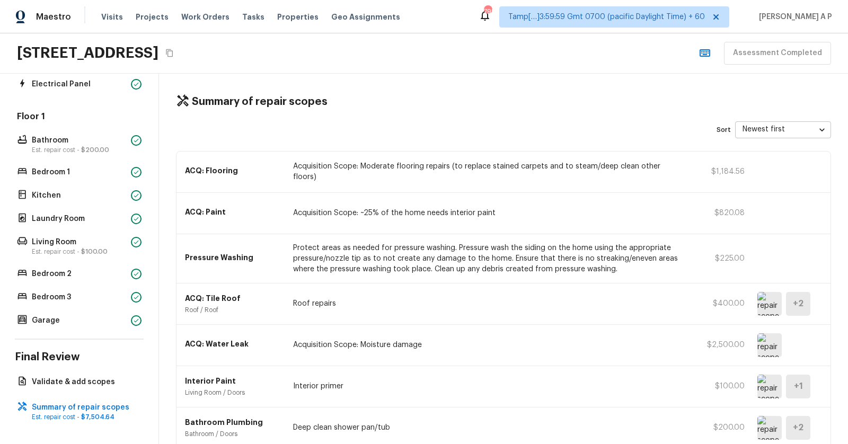
click at [270, 169] on p "ACQ: Flooring" at bounding box center [232, 170] width 95 height 11
click at [377, 172] on p "Acquisition Scope: Moderate flooring repairs (to replace stained carpets and to…" at bounding box center [488, 171] width 391 height 21
click at [749, 172] on div "ACQ: Flooring Acquisition Scope: Moderate flooring repairs (to replace stained …" at bounding box center [503, 172] width 654 height 41
click at [204, 169] on p "ACQ: Flooring" at bounding box center [232, 170] width 95 height 11
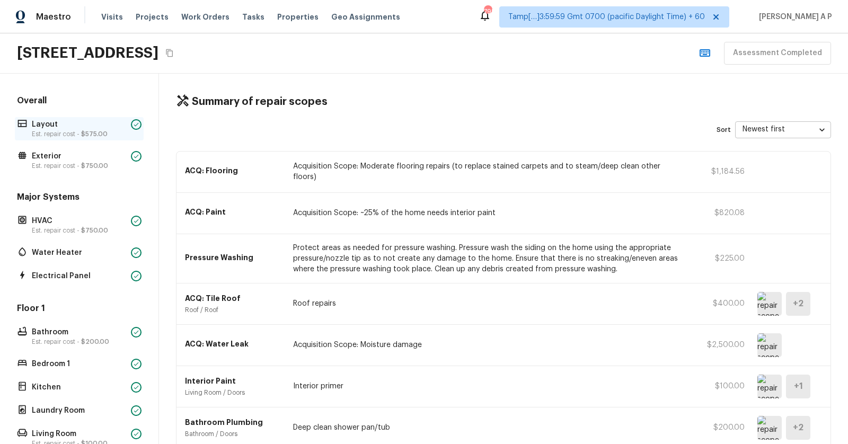
click at [56, 126] on p "Layout" at bounding box center [79, 124] width 95 height 11
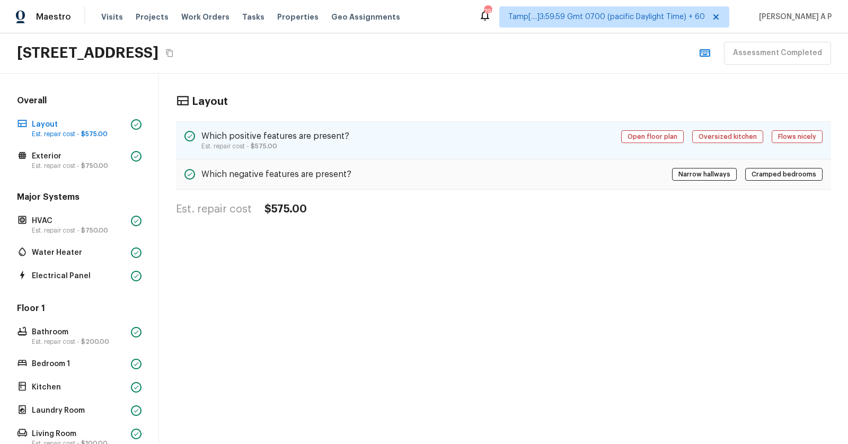
click at [304, 130] on h5 "Which positive features are present?" at bounding box center [275, 136] width 148 height 12
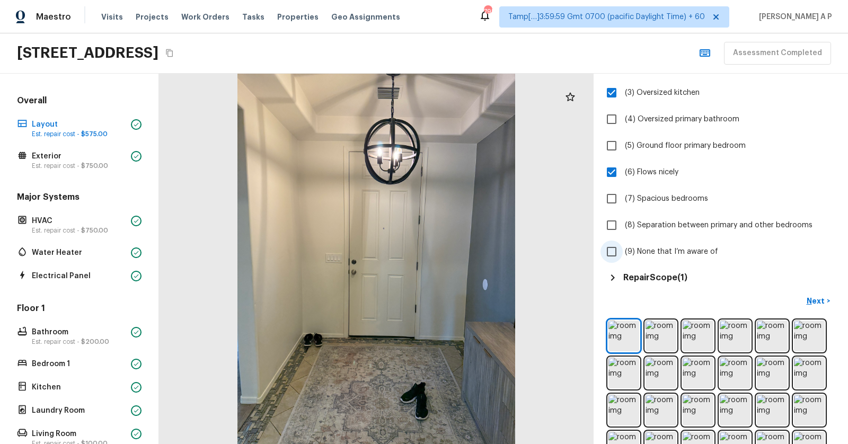
scroll to position [62, 0]
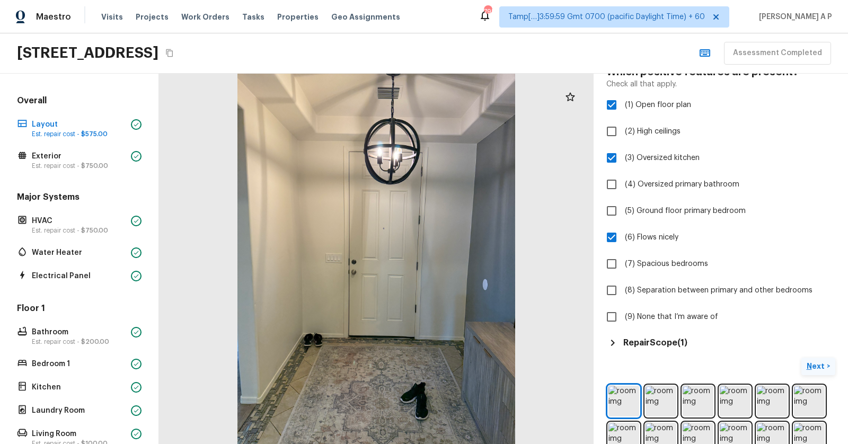
click at [805, 367] on button "Next >" at bounding box center [818, 366] width 34 height 17
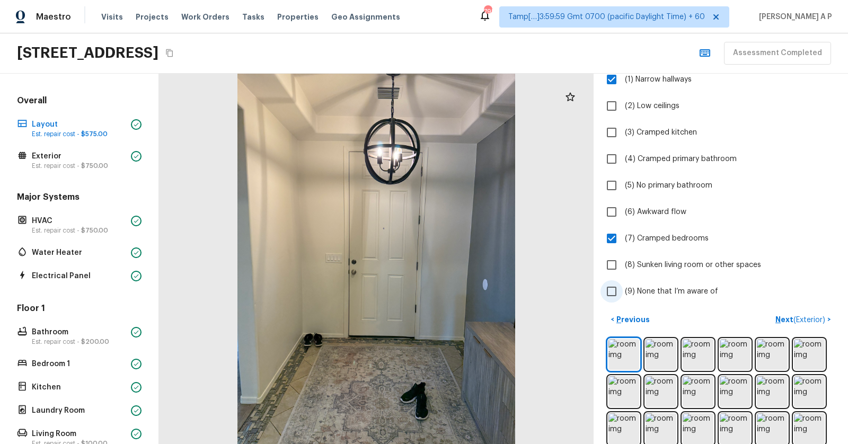
scroll to position [127, 0]
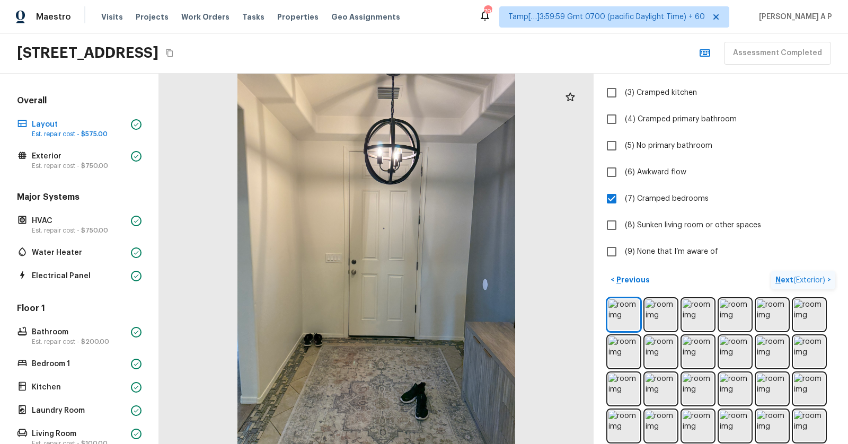
click at [794, 277] on span "( Exterior )" at bounding box center [809, 280] width 32 height 7
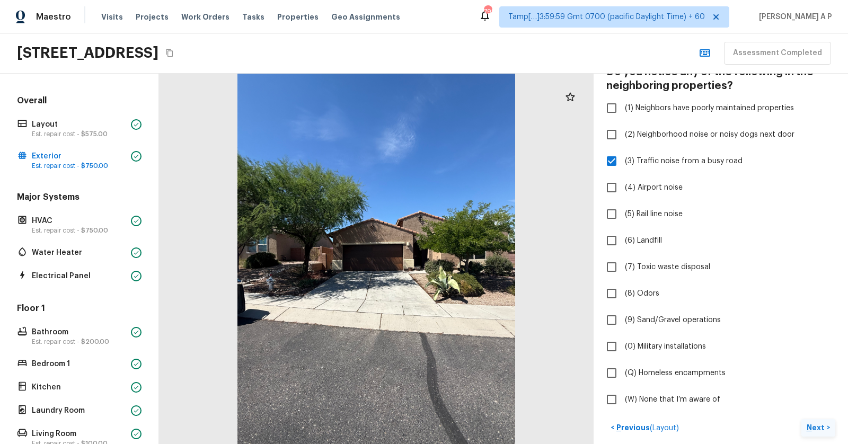
scroll to position [131, 0]
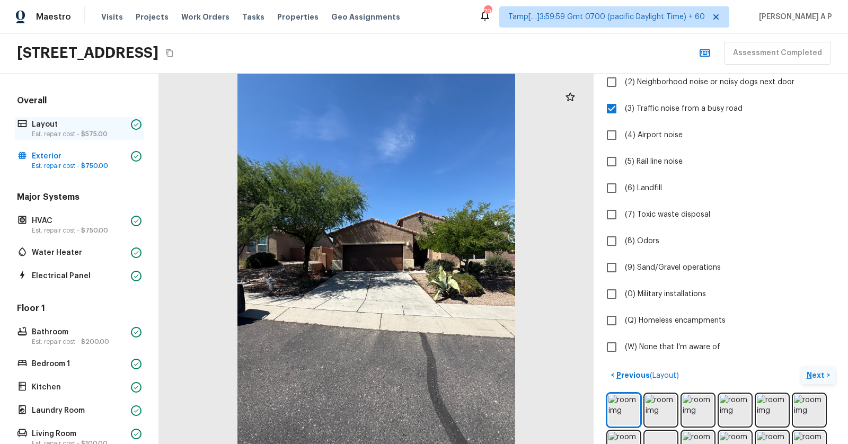
click at [73, 127] on p "Layout" at bounding box center [79, 124] width 95 height 11
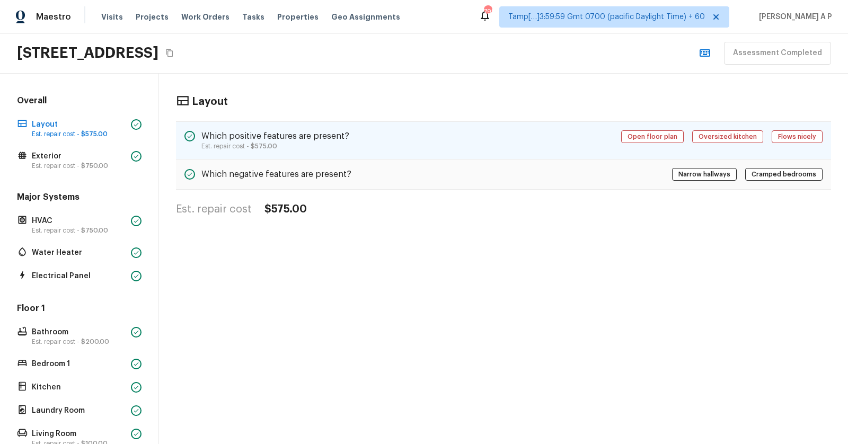
click at [287, 128] on div "Which positive features are present? Est. repair cost - $575.00 Open floor plan…" at bounding box center [503, 140] width 655 height 38
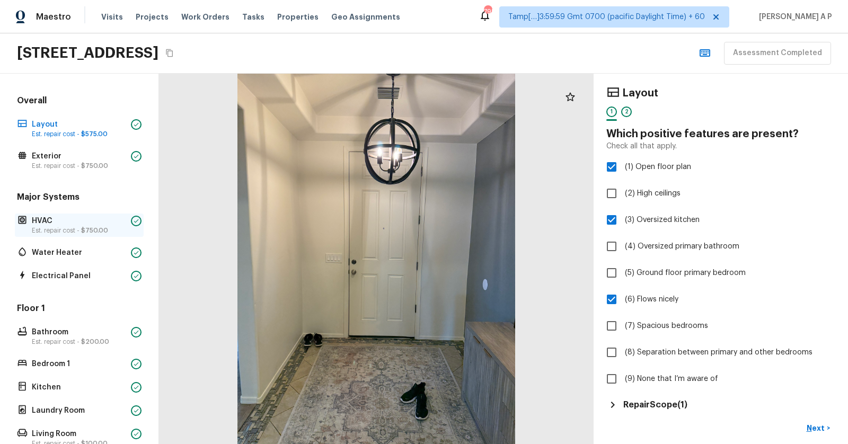
click at [51, 230] on p "Est. repair cost - $750.00" at bounding box center [79, 230] width 95 height 8
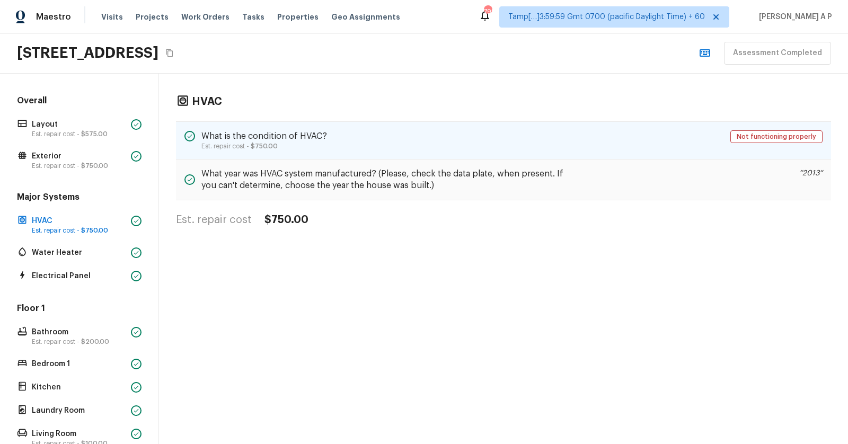
click at [227, 148] on p "Est. repair cost - $750.00" at bounding box center [264, 146] width 126 height 8
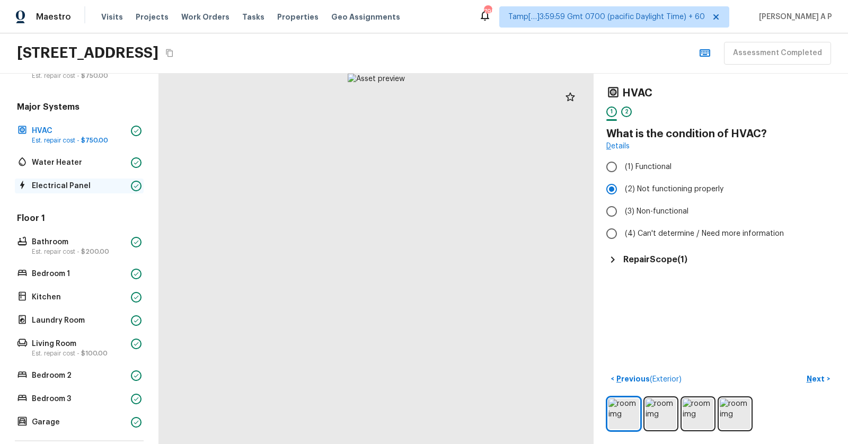
scroll to position [192, 0]
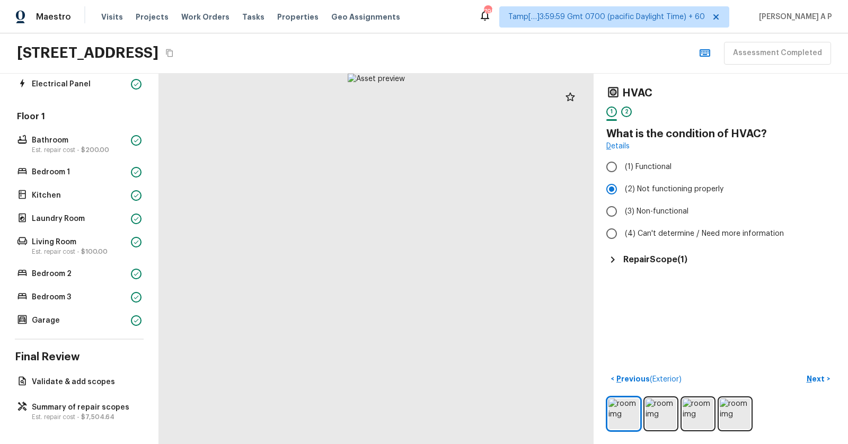
click at [60, 308] on div "Floor 1 Bathroom Est. repair cost - $200.00 Bedroom 1 Kitchen Laundry Room Livi…" at bounding box center [79, 219] width 129 height 217
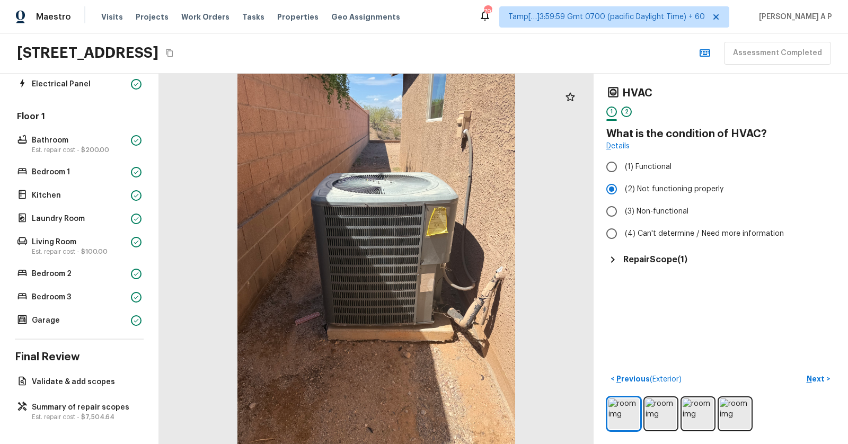
scroll to position [0, 0]
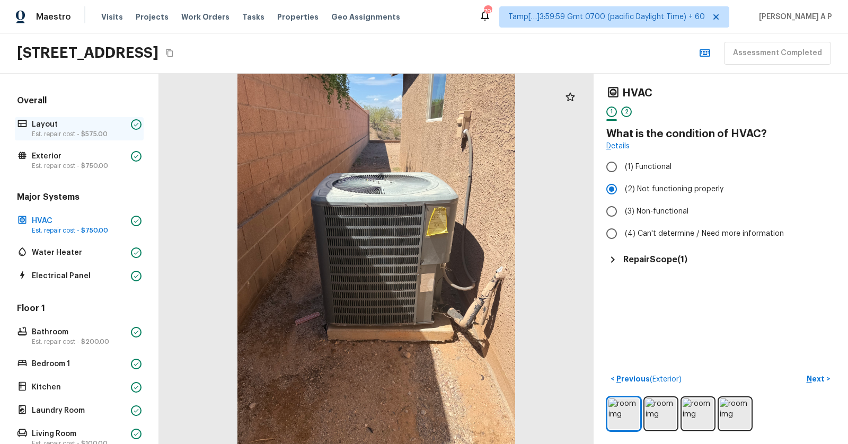
click at [49, 119] on p "Layout" at bounding box center [79, 124] width 95 height 11
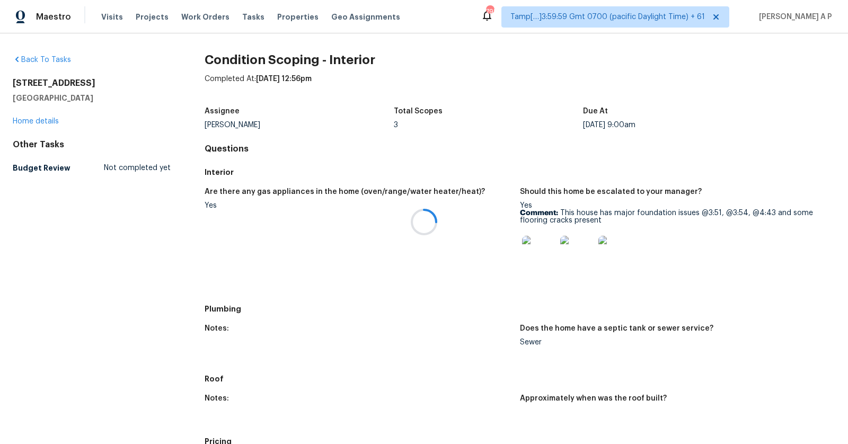
click at [453, 91] on div at bounding box center [424, 222] width 848 height 444
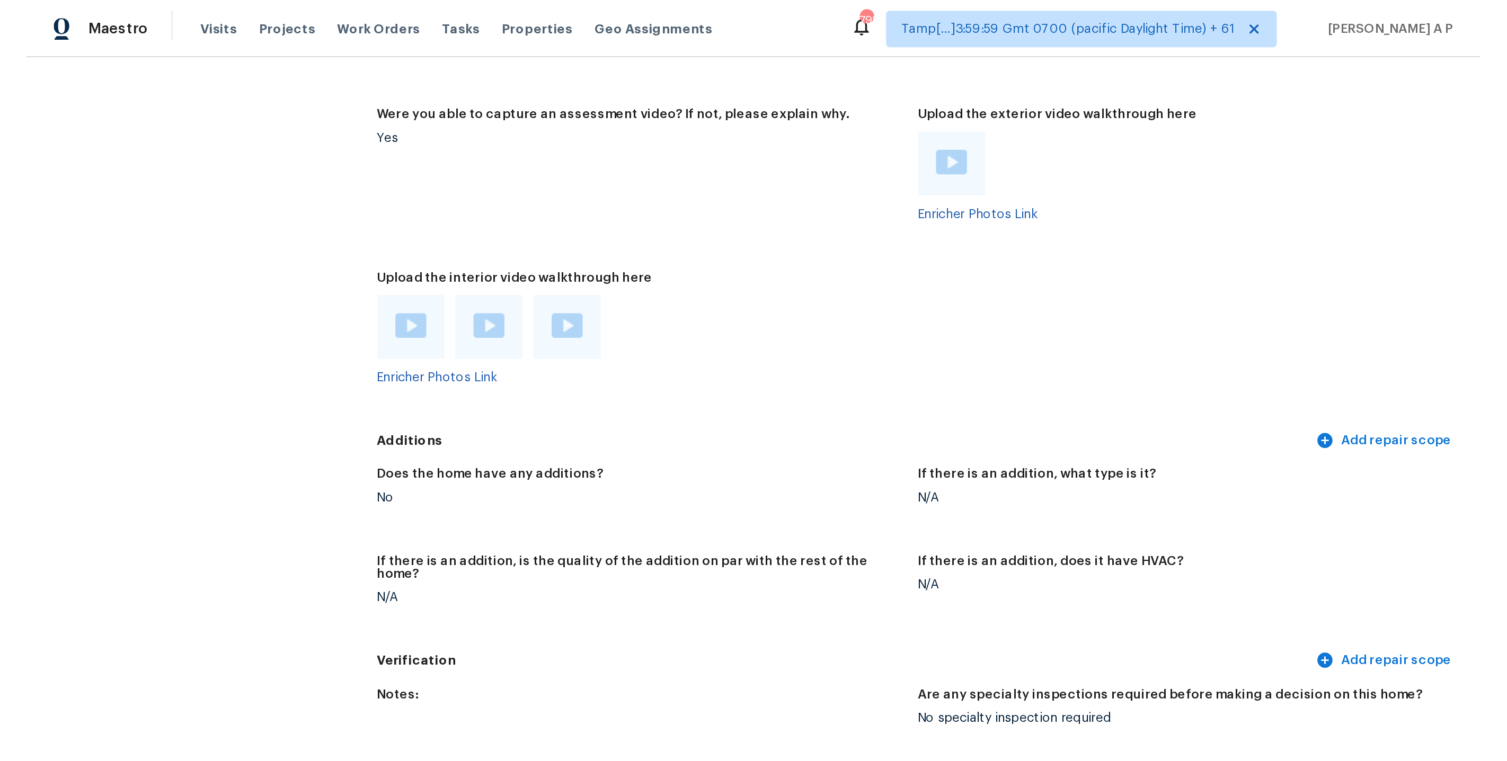
scroll to position [1995, 0]
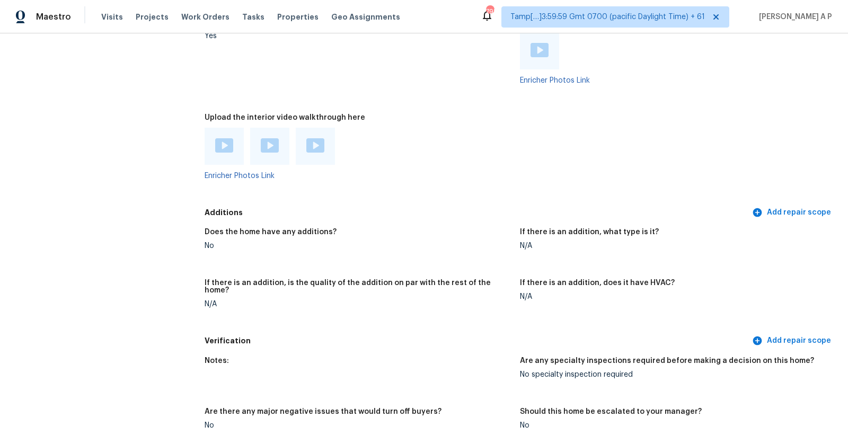
click at [227, 144] on img at bounding box center [224, 145] width 18 height 14
click at [276, 147] on img at bounding box center [270, 145] width 18 height 14
click at [310, 141] on img at bounding box center [315, 145] width 18 height 14
click at [695, 61] on div at bounding box center [673, 50] width 307 height 37
click at [670, 13] on span "Tamp[…]3:59:59 Gmt 0700 (pacific Daylight Time) + 61" at bounding box center [607, 17] width 194 height 11
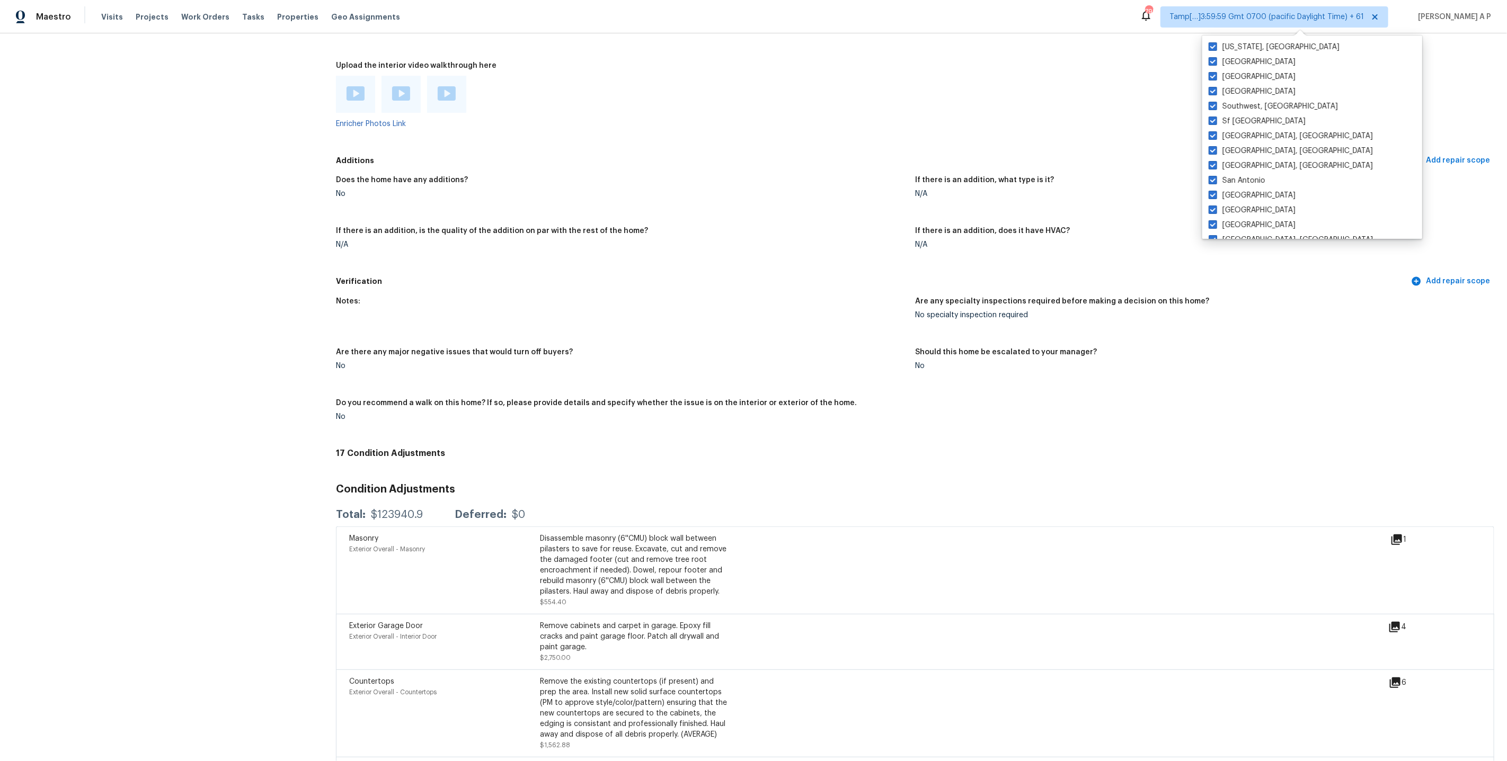
click at [697, 444] on h4 "17 Condition Adjustments" at bounding box center [915, 453] width 1158 height 11
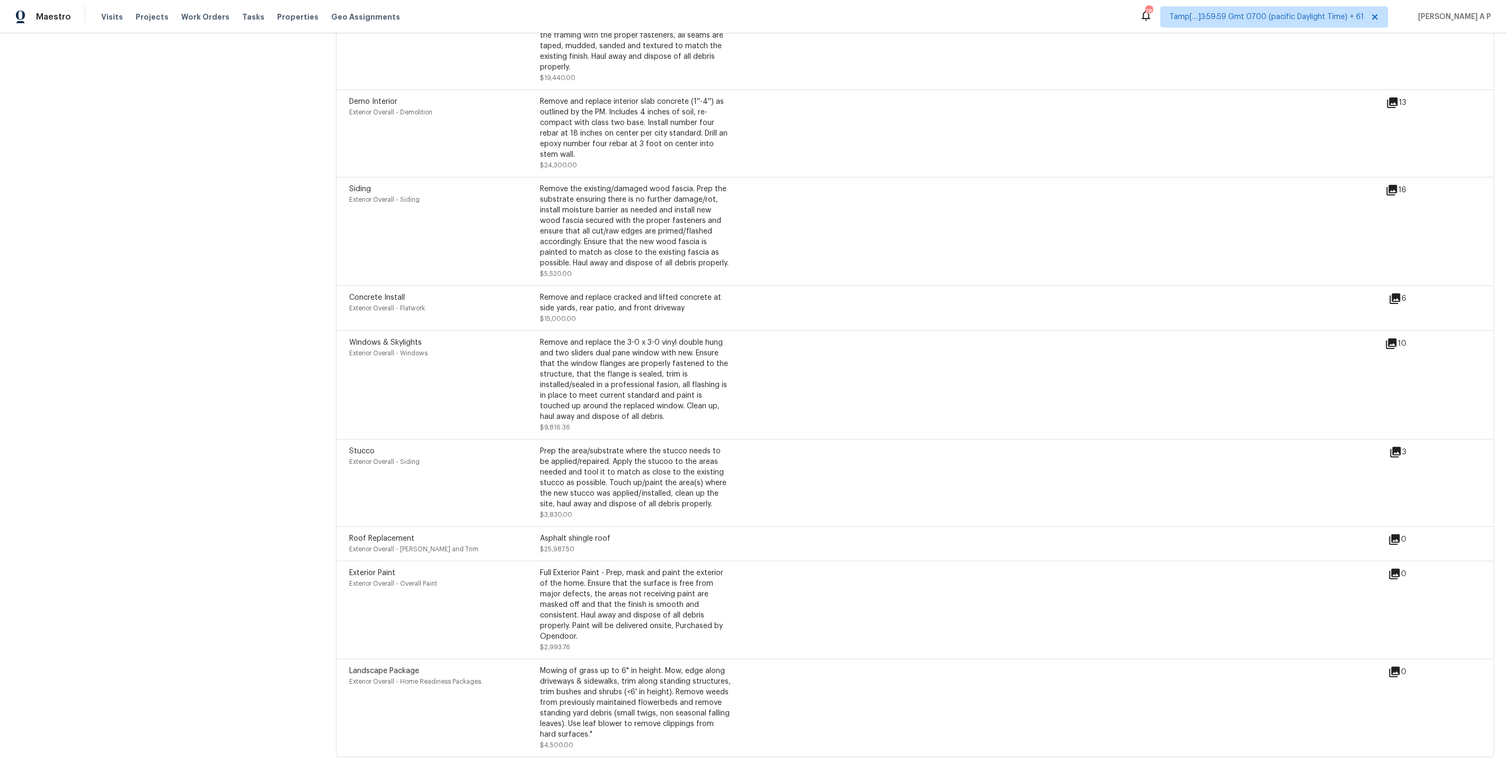
scroll to position [2216, 0]
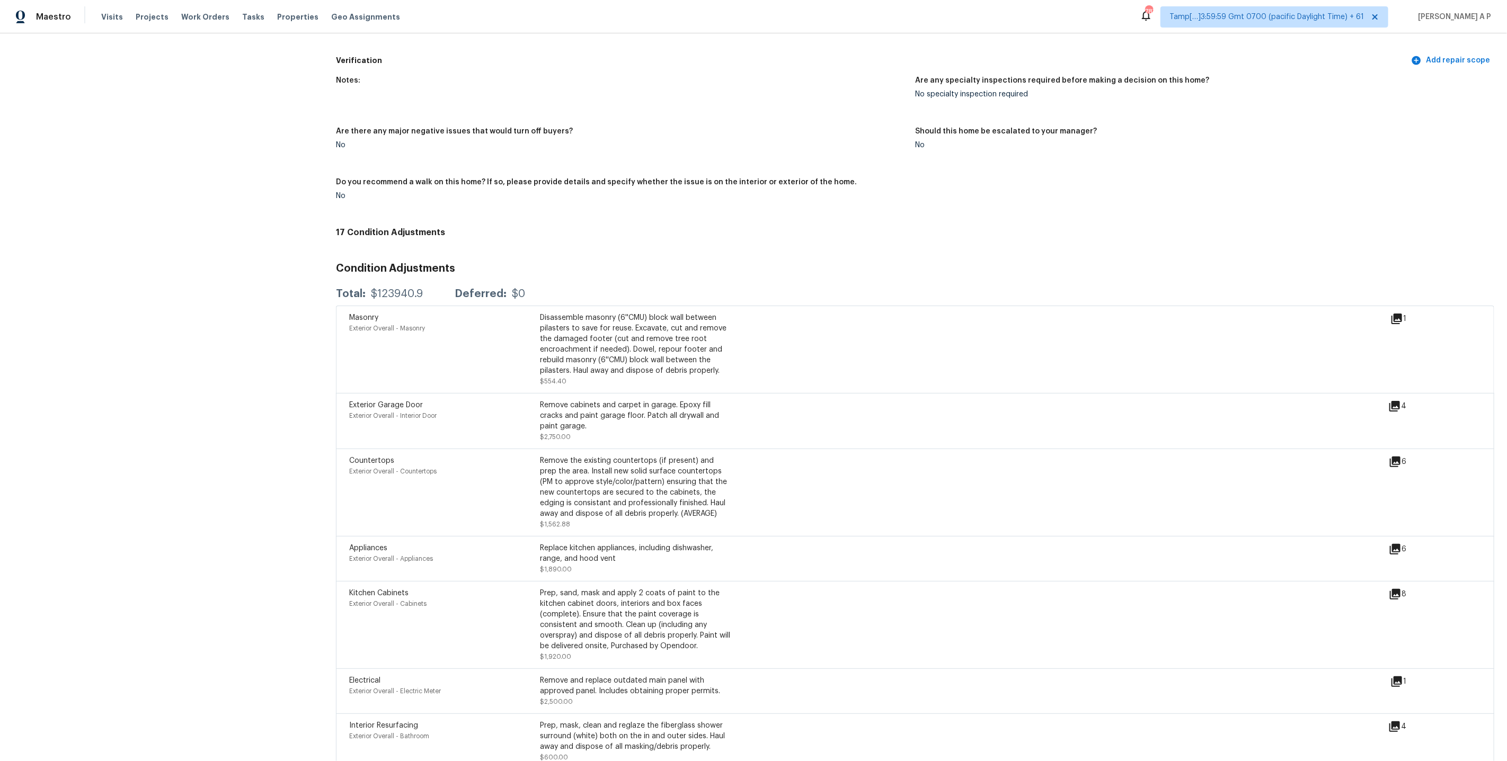
click at [847, 444] on icon at bounding box center [1395, 594] width 11 height 11
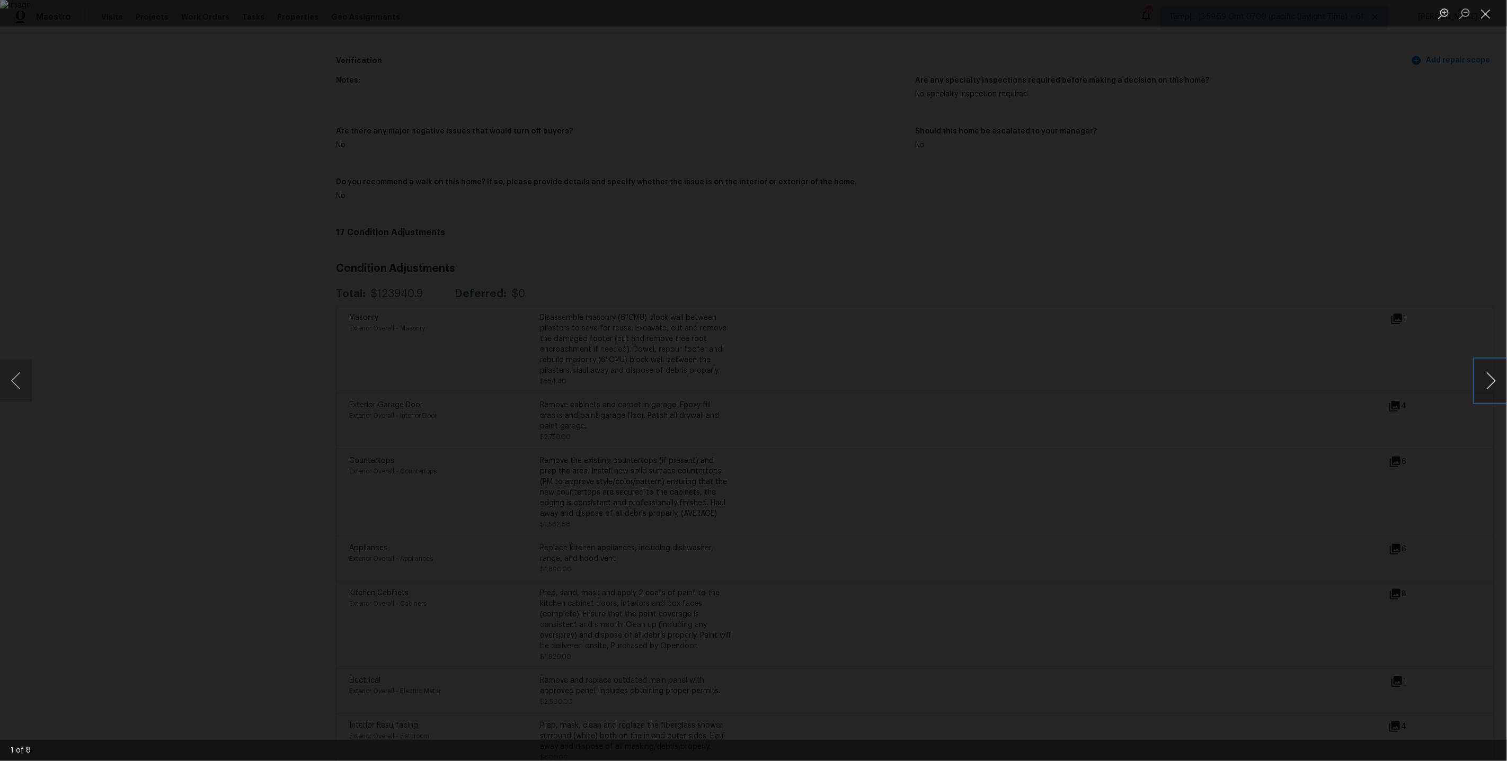
click at [847, 380] on button "Next image" at bounding box center [1491, 381] width 32 height 42
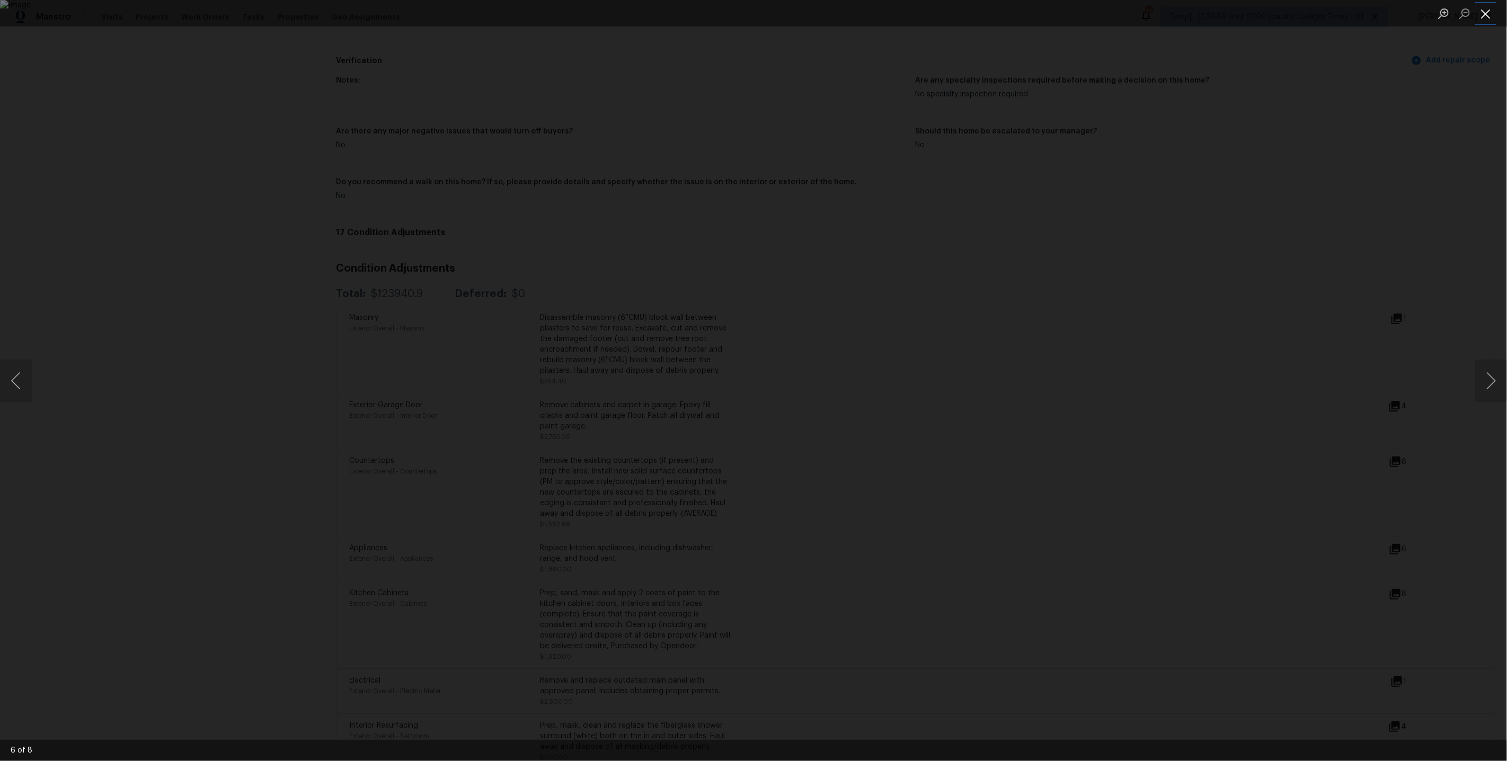
click at [847, 14] on button "Close lightbox" at bounding box center [1485, 13] width 21 height 19
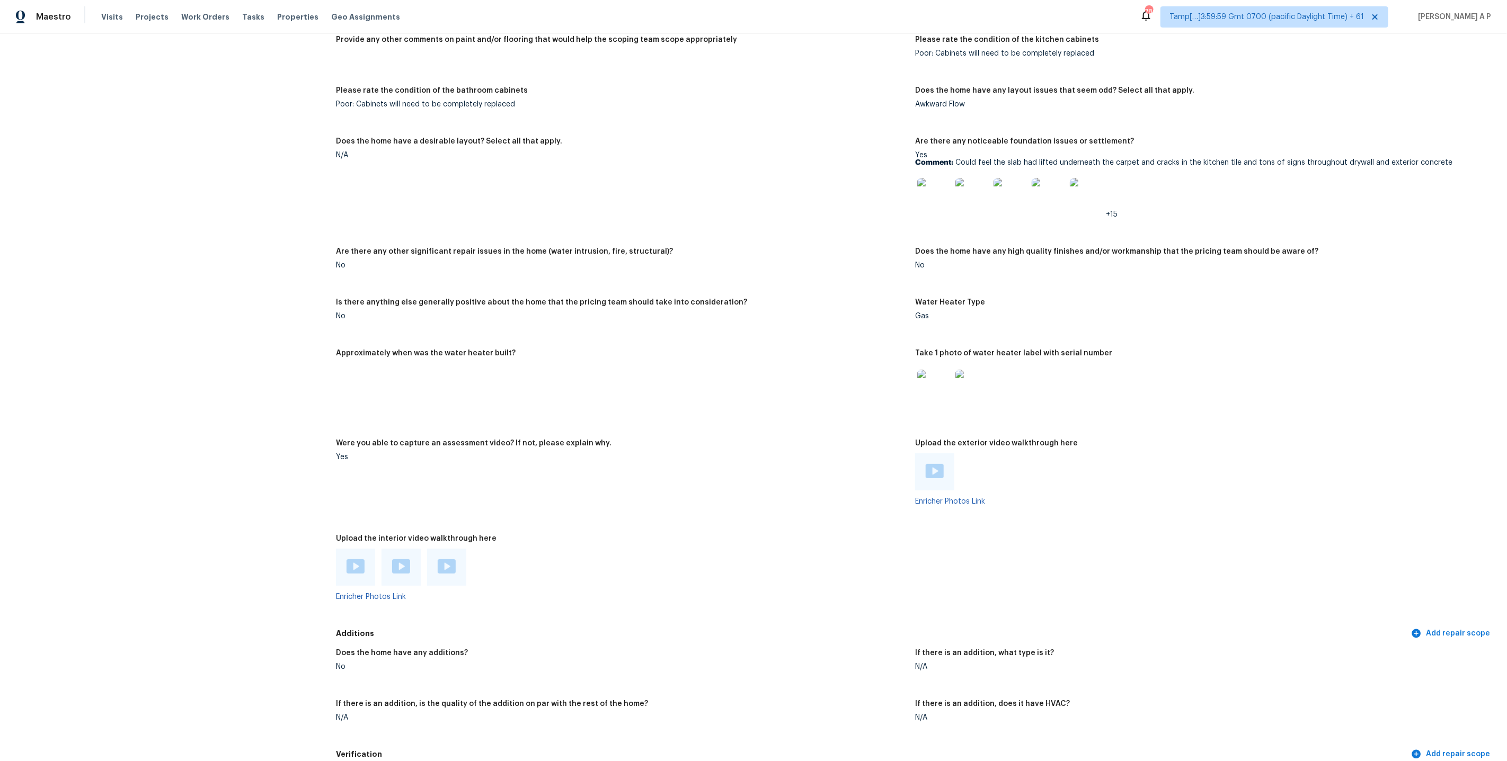
scroll to position [1522, 0]
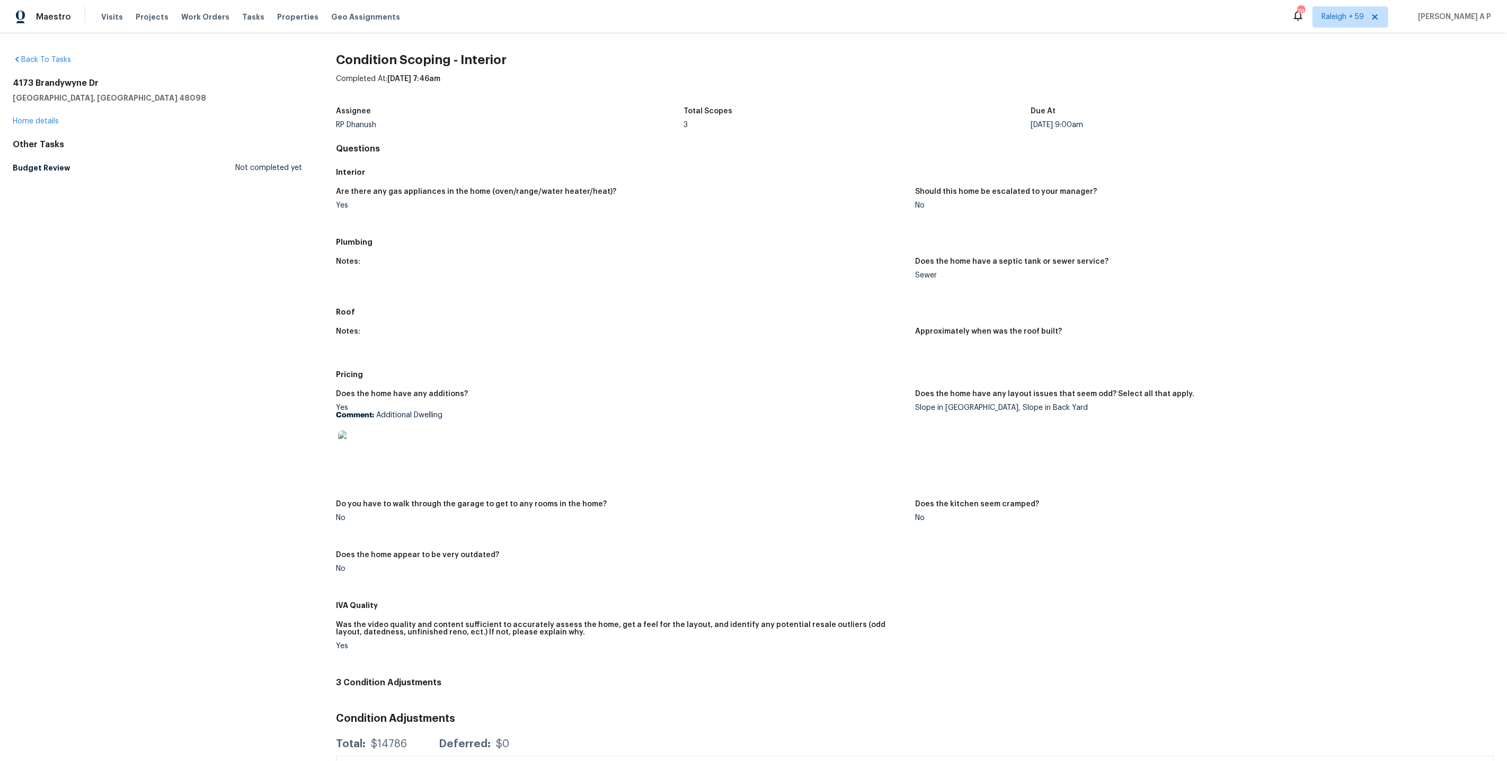
scroll to position [195, 0]
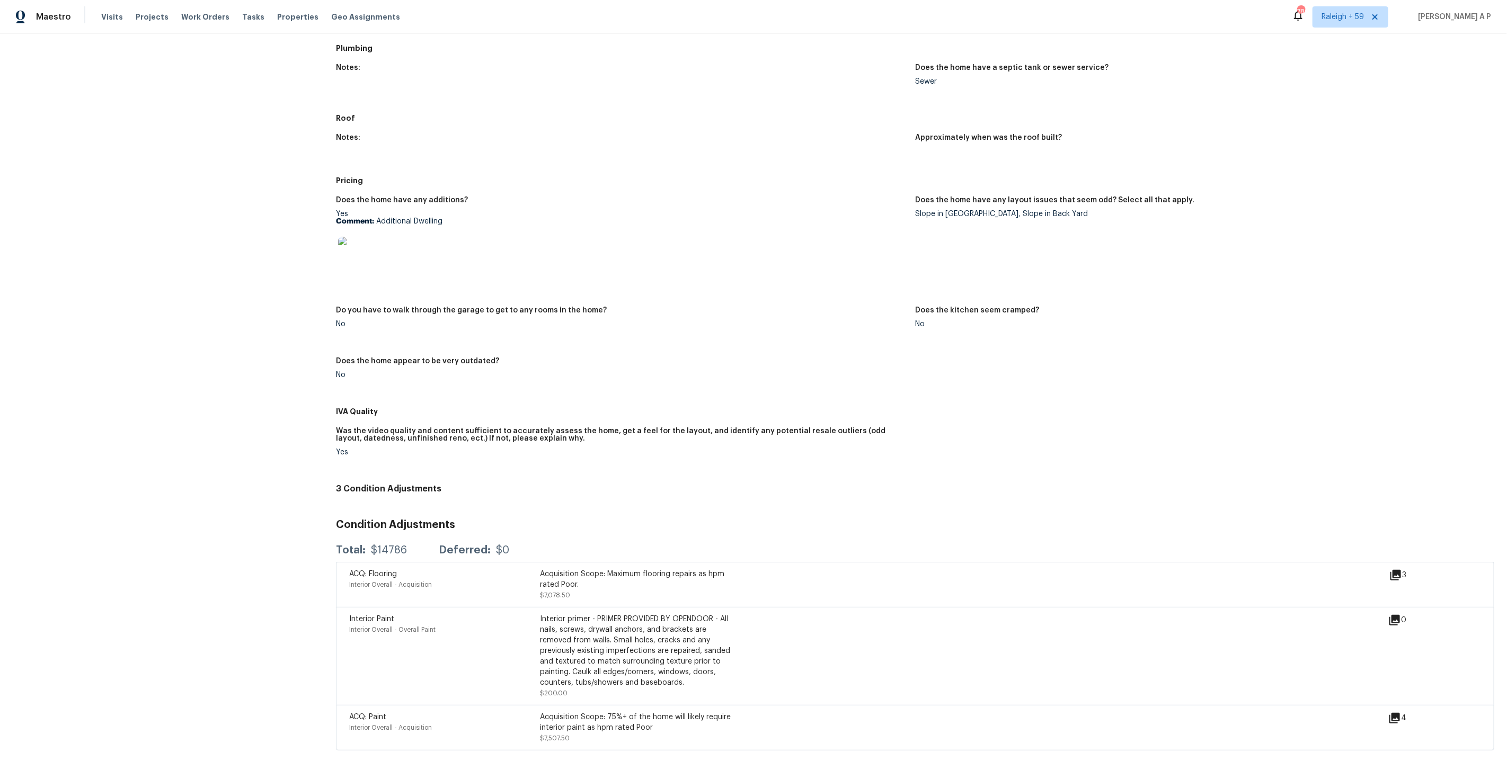
click at [1340, 30] on div "Maestro Visits Projects Work Orders Tasks Properties Geo Assignments 789 Raleig…" at bounding box center [753, 16] width 1507 height 33
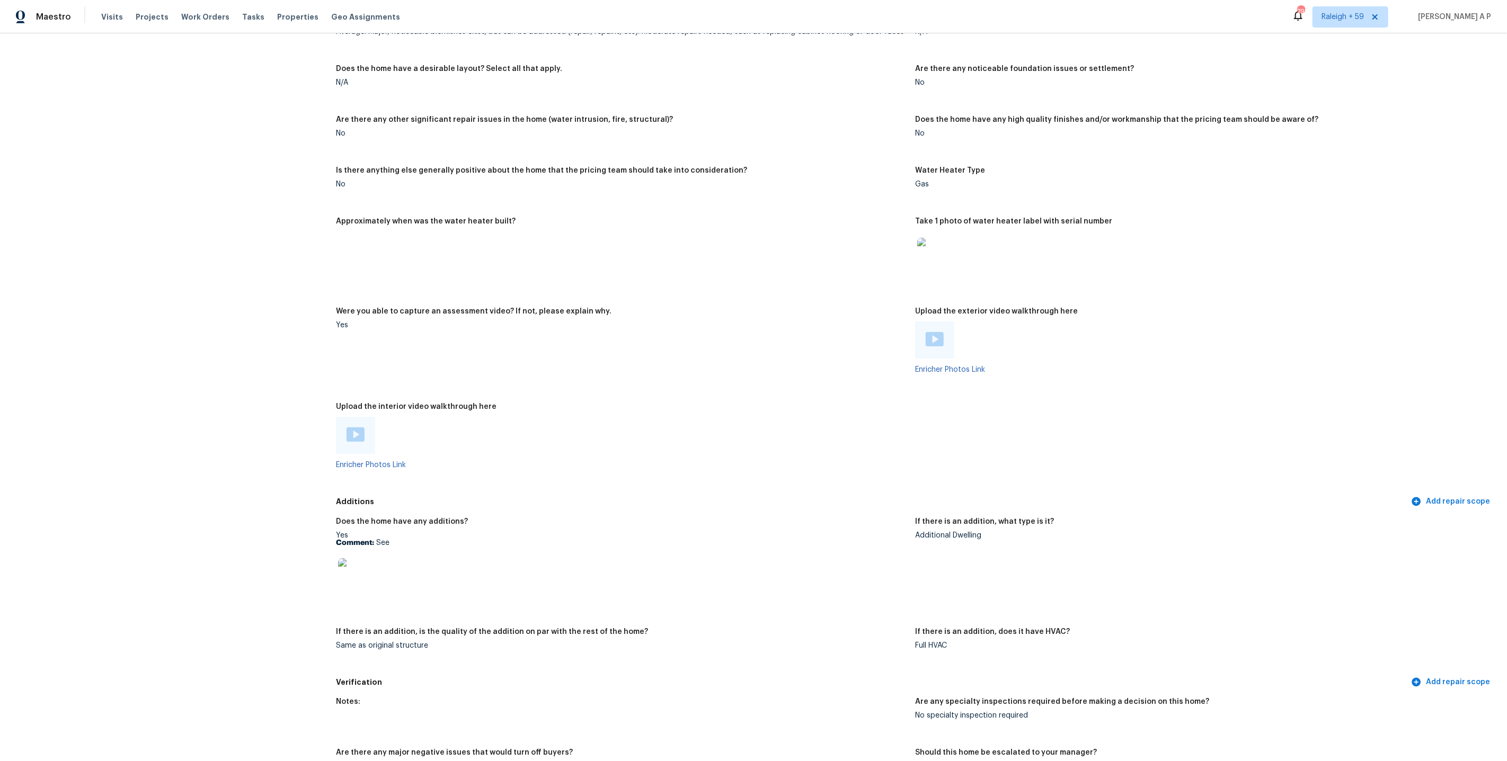
scroll to position [2131, 0]
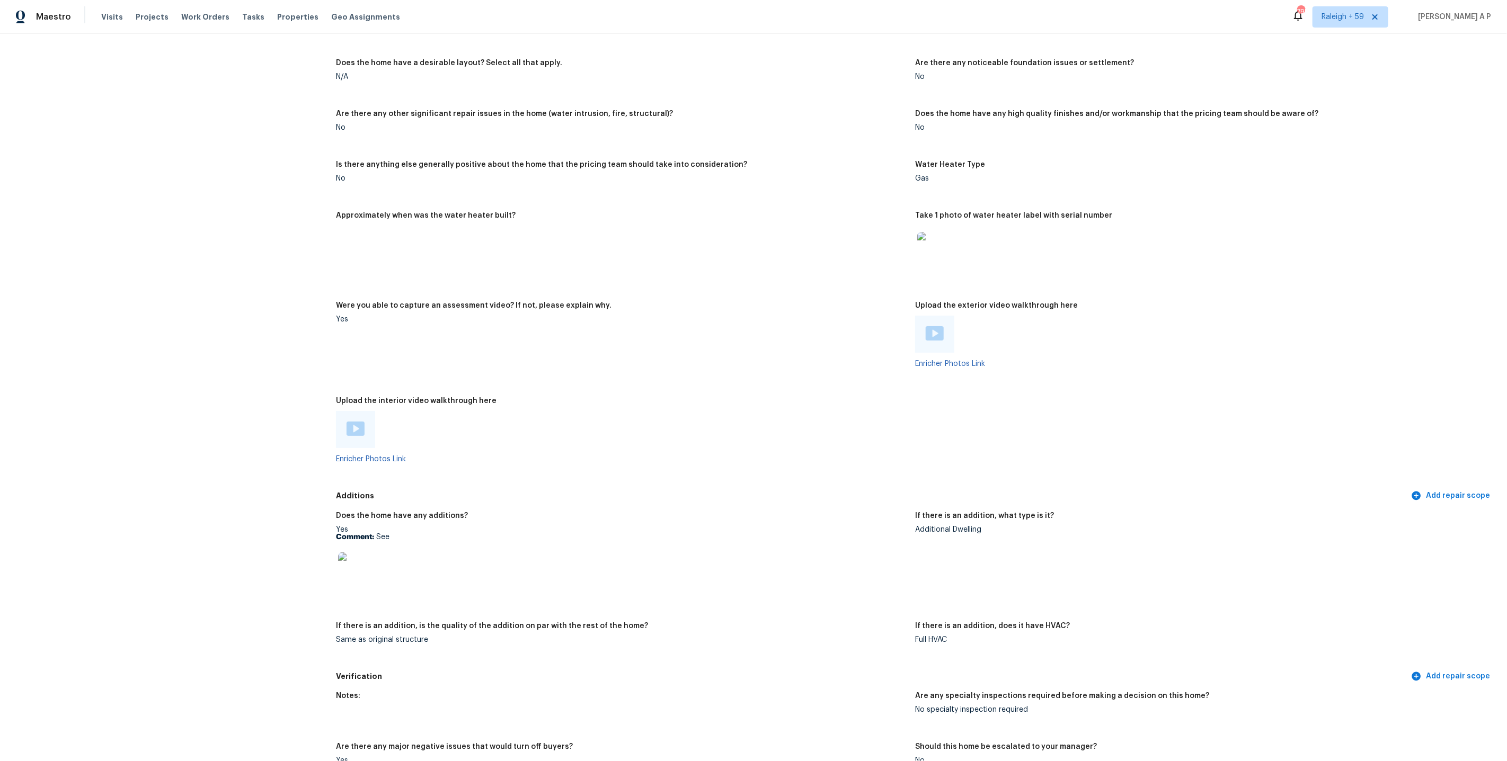
click at [360, 422] on img at bounding box center [356, 429] width 18 height 14
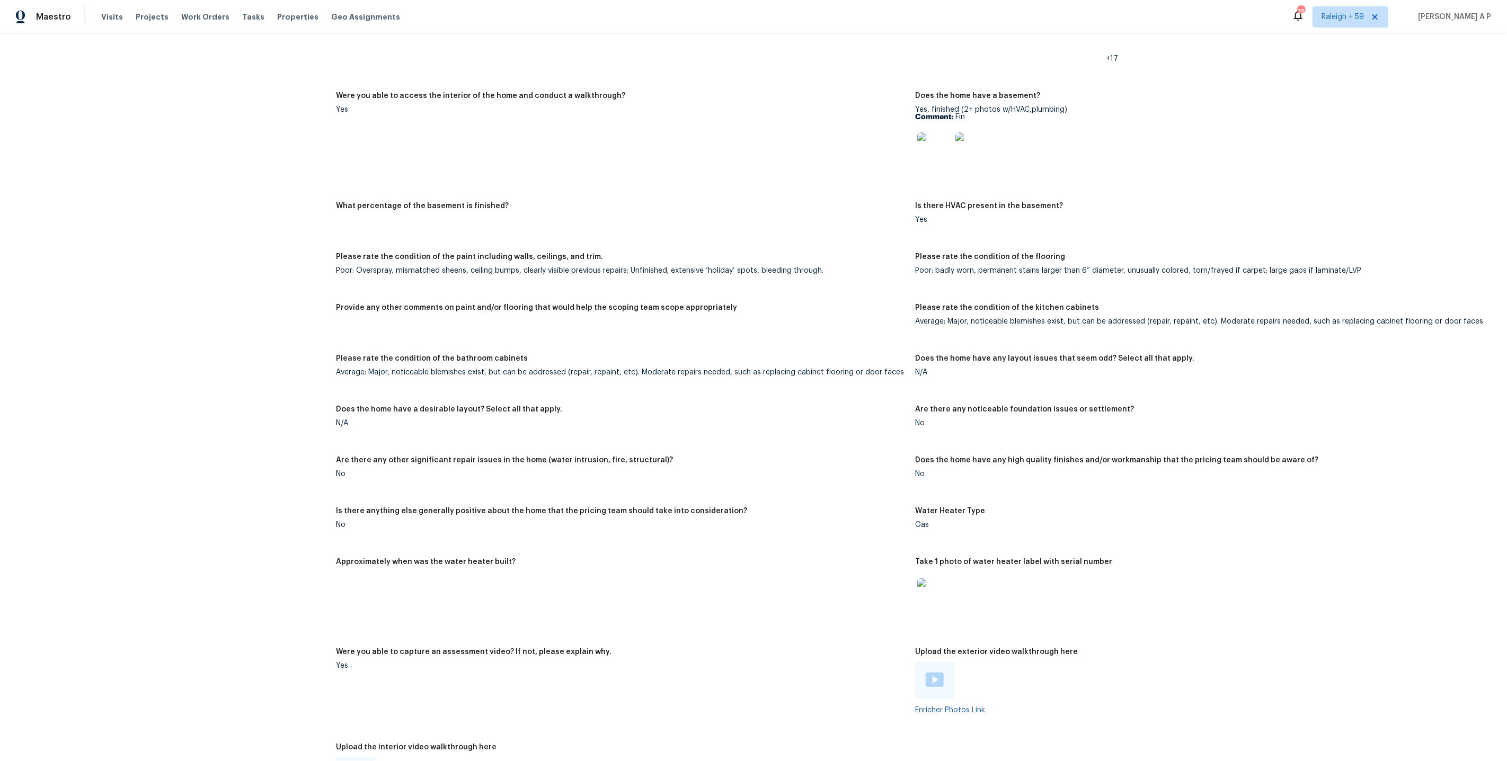
scroll to position [1784, 0]
click at [696, 190] on div "Notes: Living Room Photos Kitchen Photos Main Bedroom Photos Bathroom Photos Ad…" at bounding box center [915, 324] width 1158 height 1017
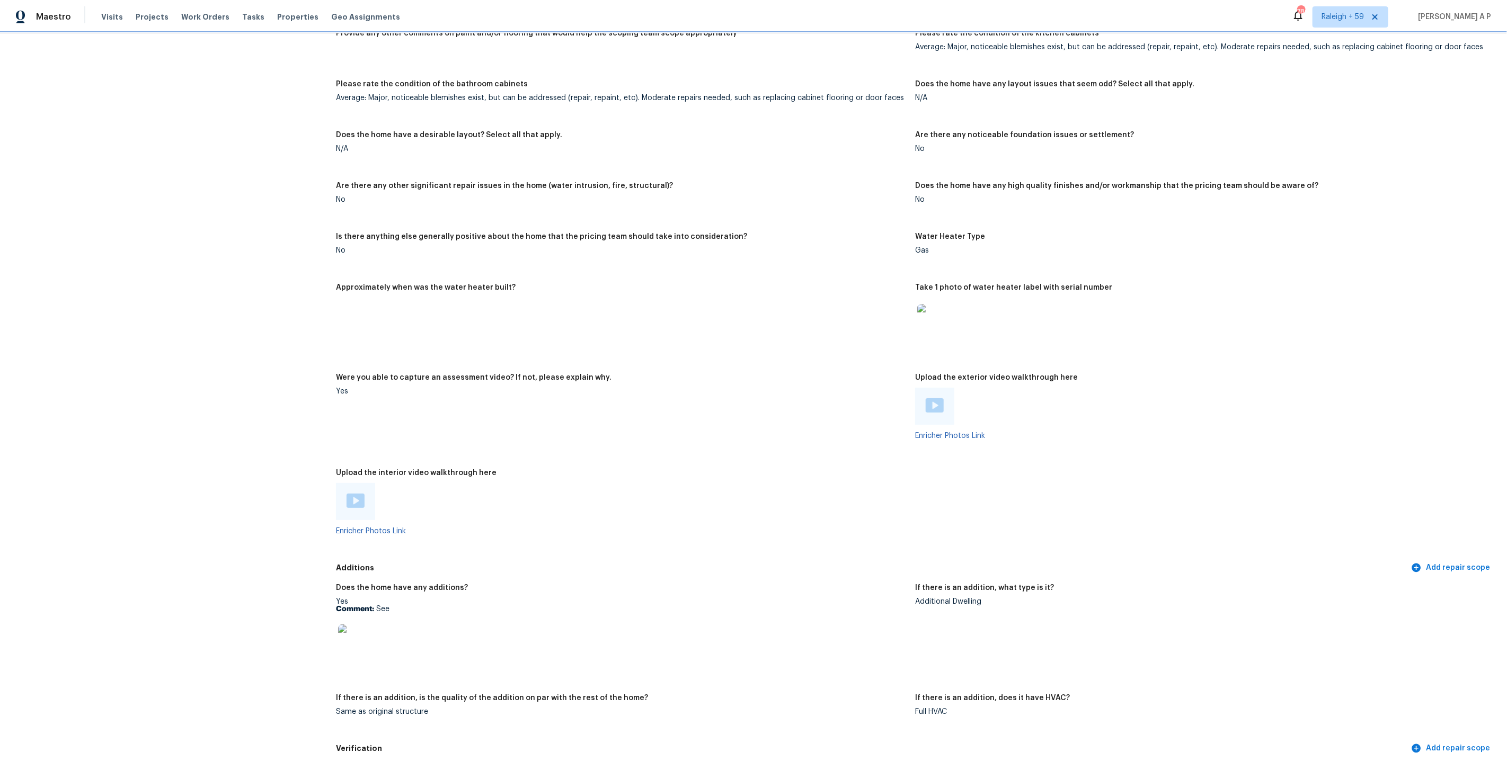
scroll to position [2224, 0]
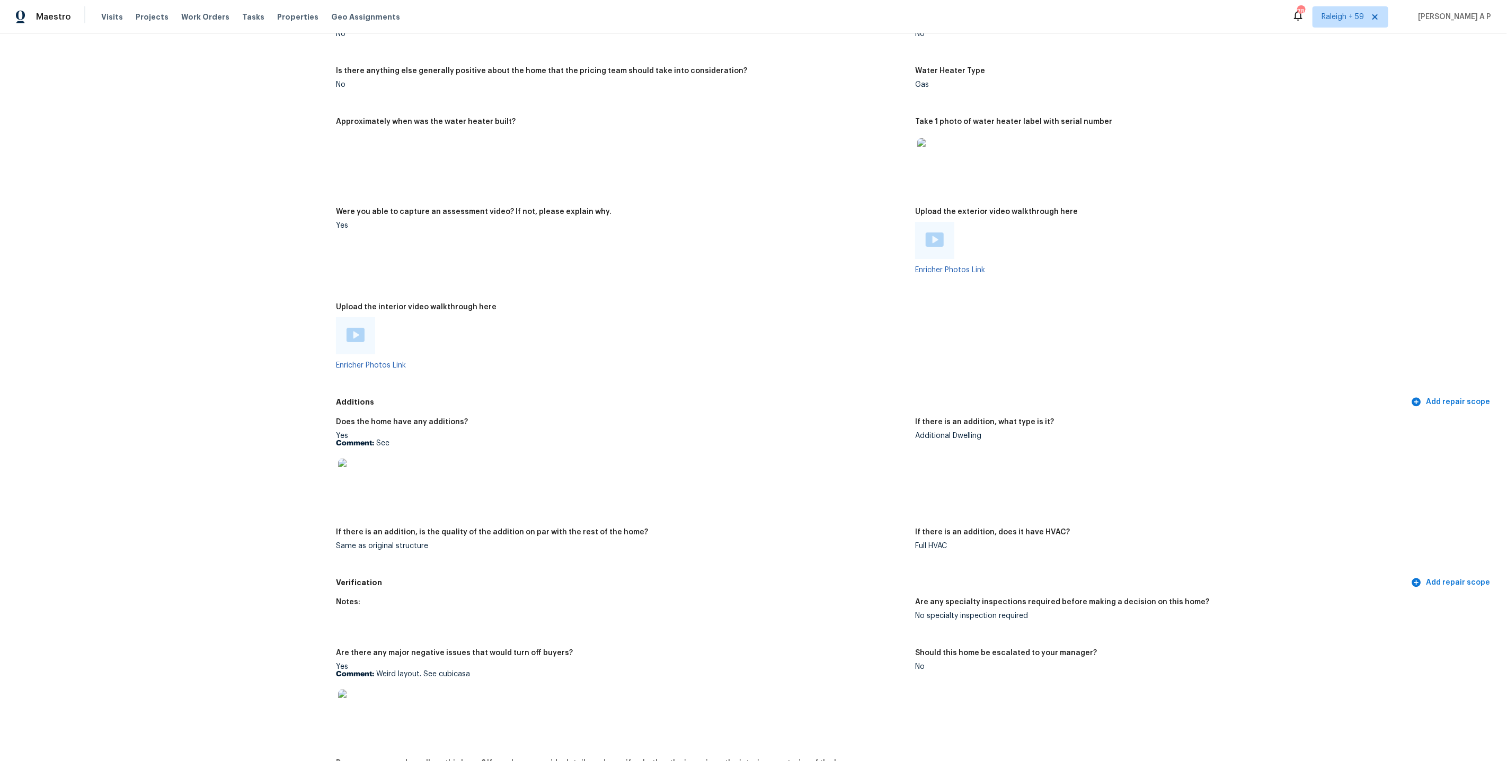
click at [354, 476] on img at bounding box center [355, 476] width 34 height 34
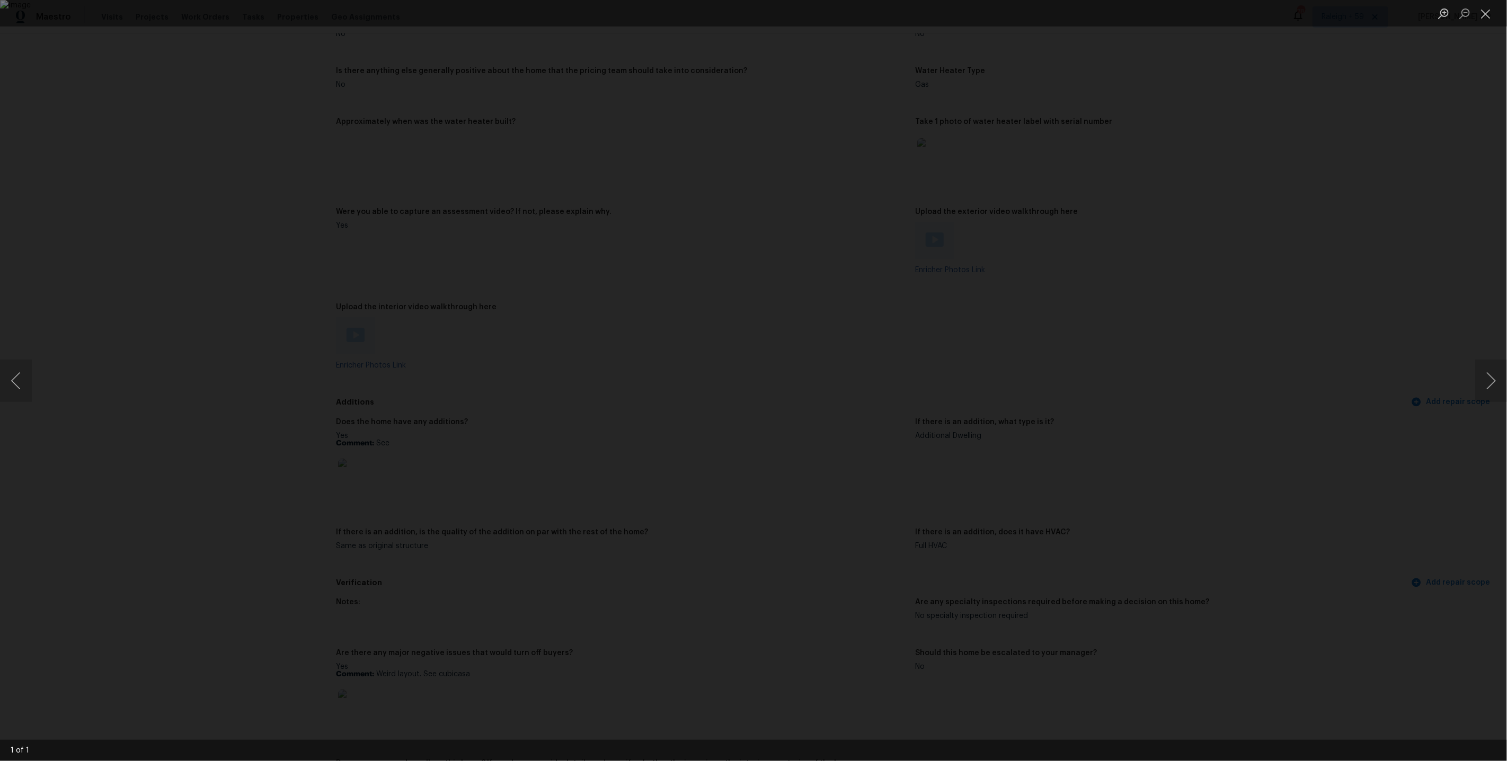
click at [377, 484] on div "Lightbox" at bounding box center [753, 380] width 1507 height 761
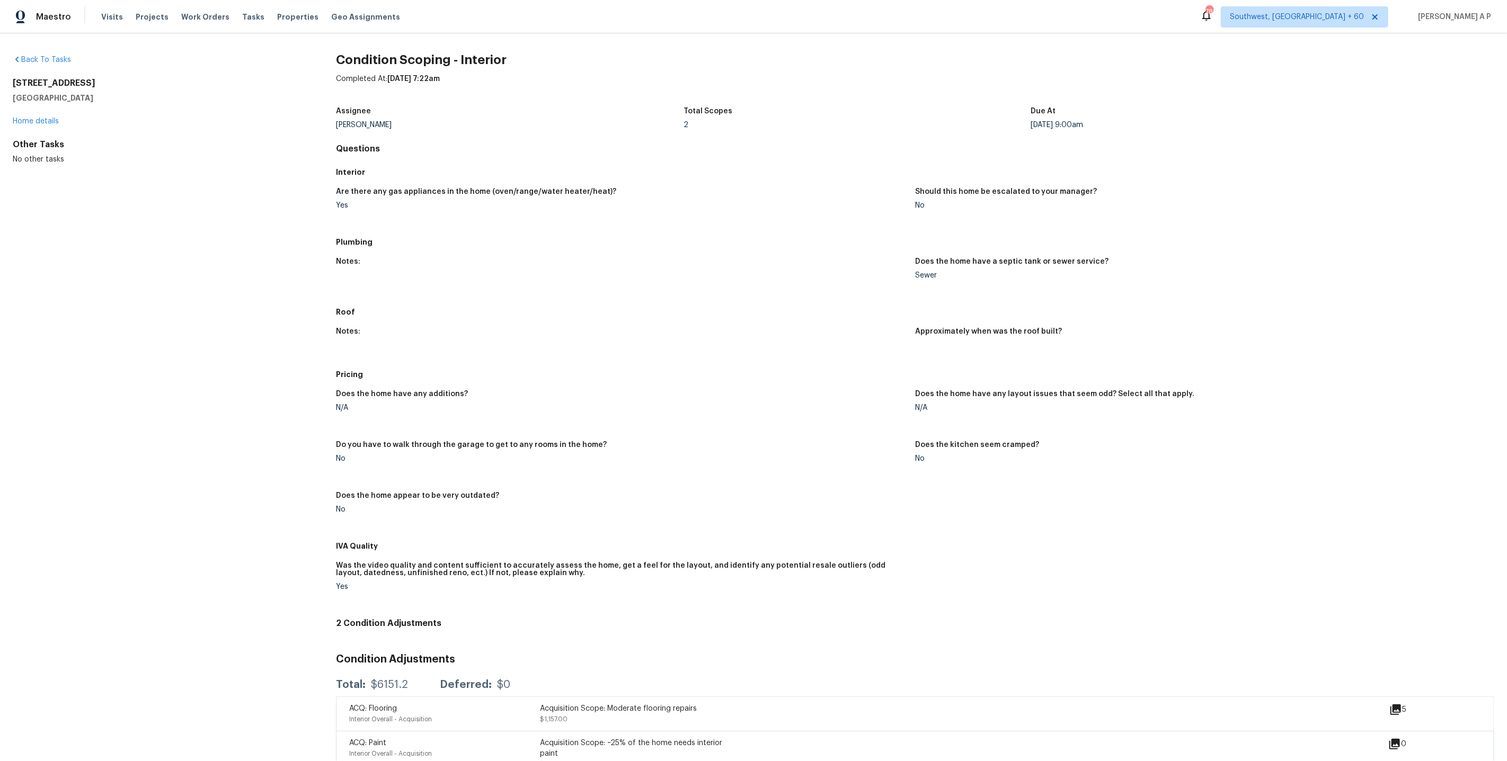
scroll to position [26, 0]
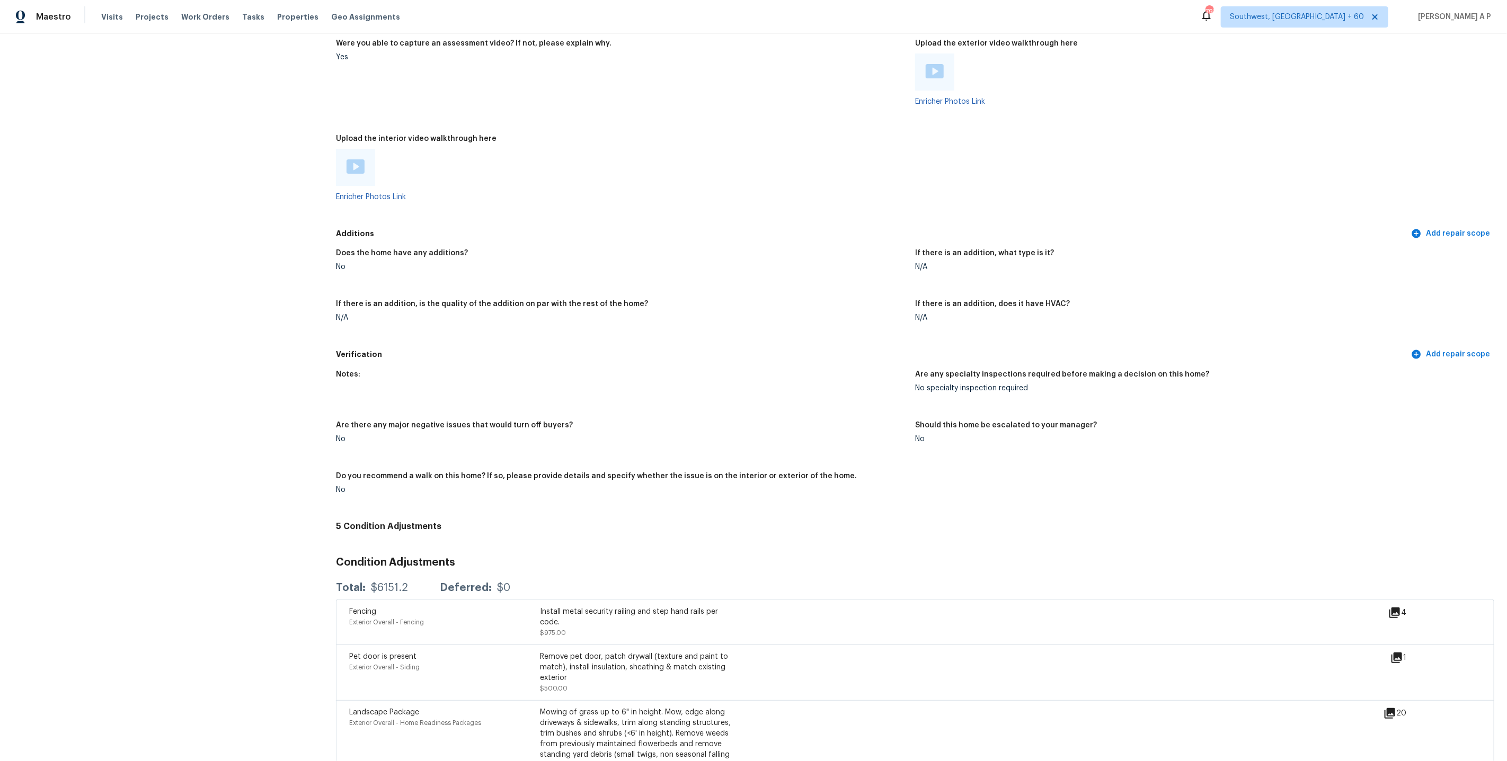
scroll to position [1606, 0]
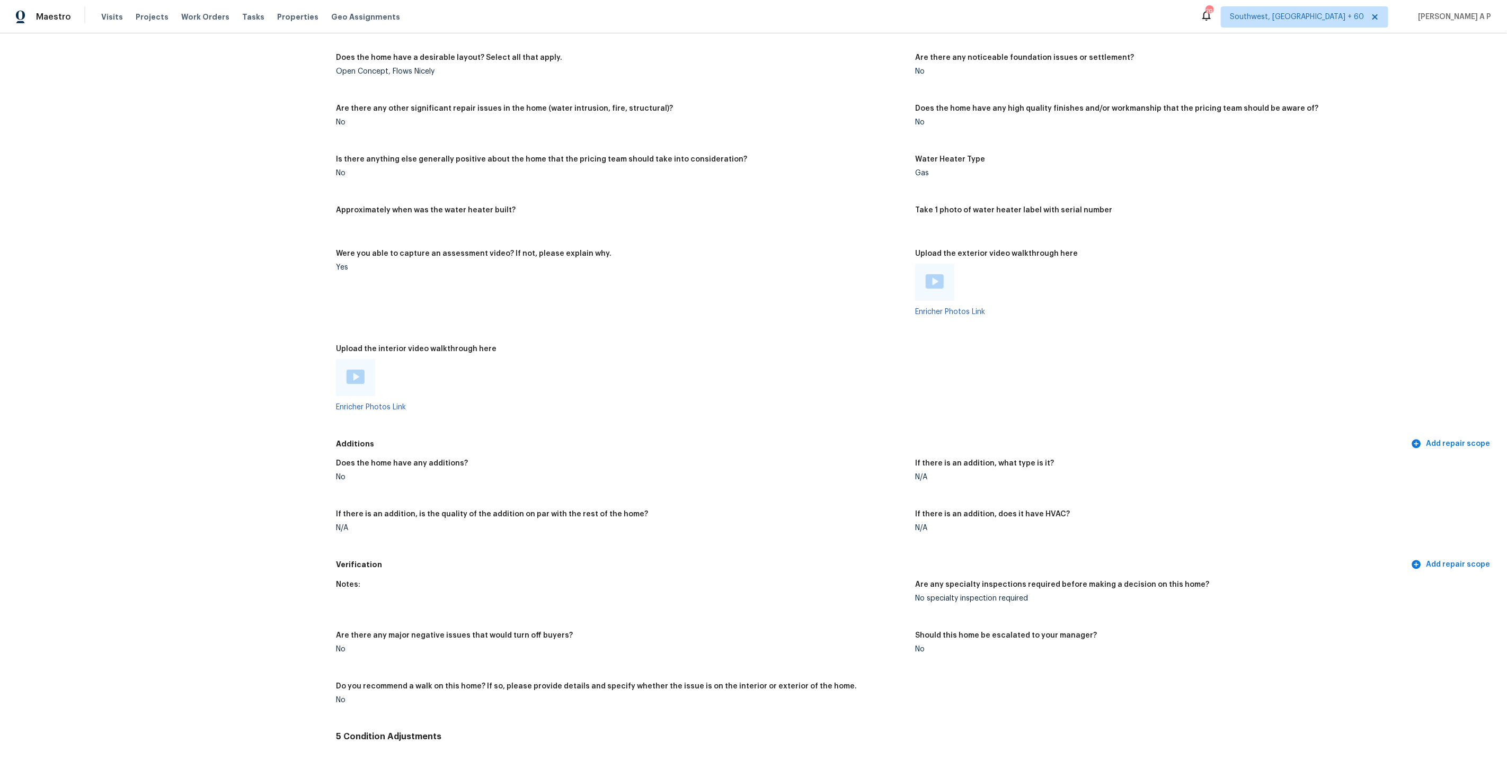
click at [361, 370] on img at bounding box center [356, 377] width 18 height 14
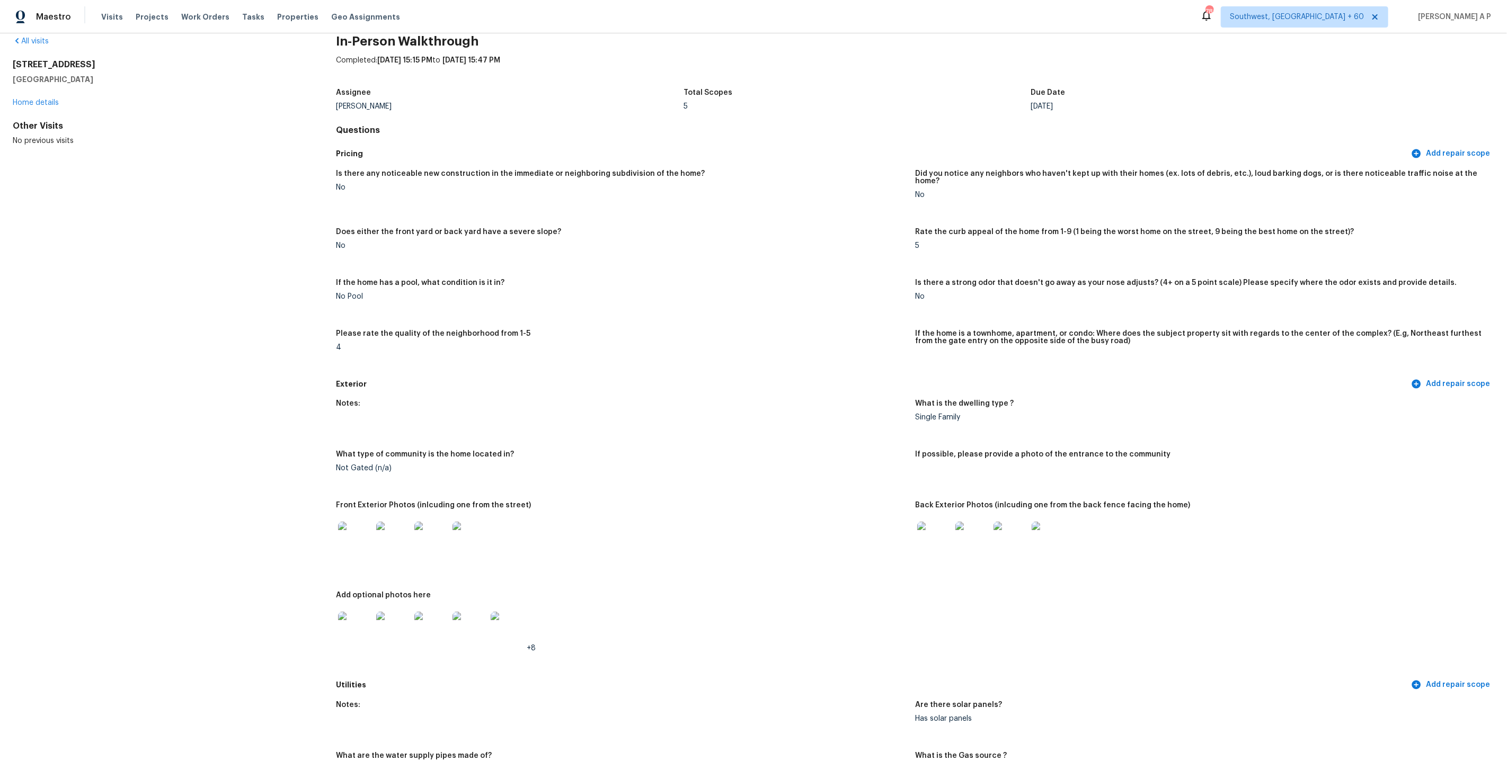
scroll to position [0, 0]
